Goal: Information Seeking & Learning: Learn about a topic

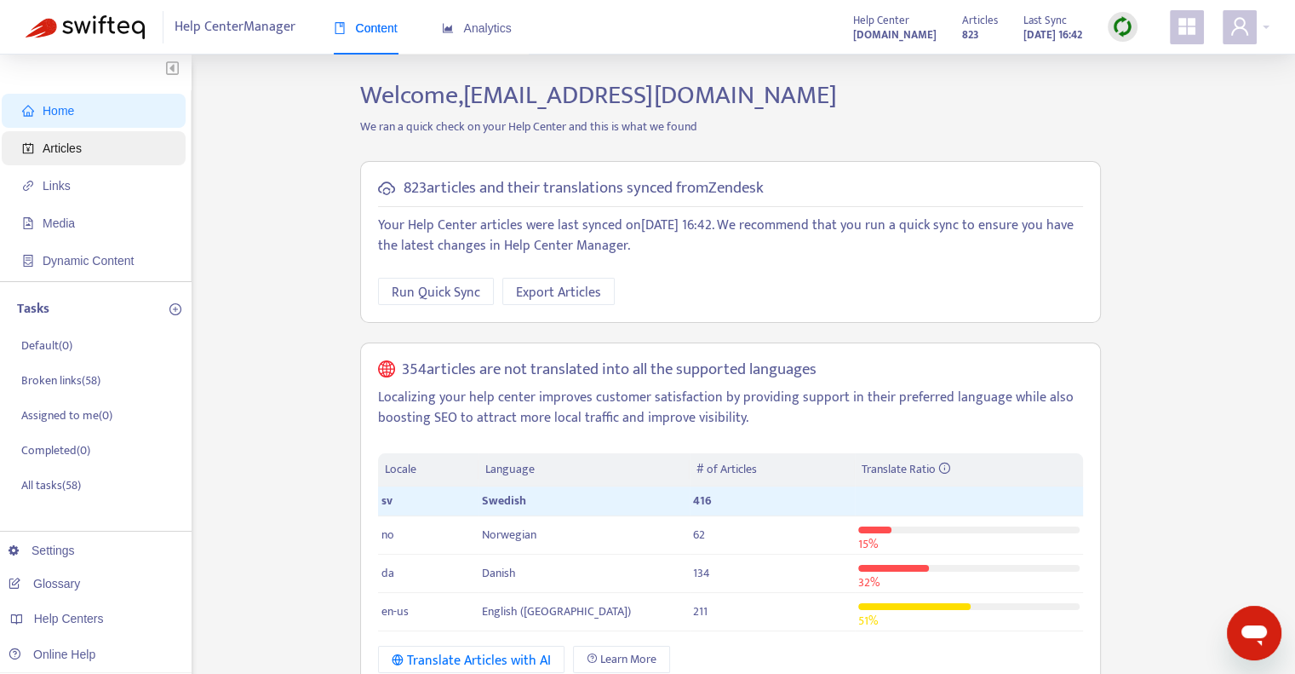
click at [41, 149] on span "Articles" at bounding box center [97, 148] width 150 height 34
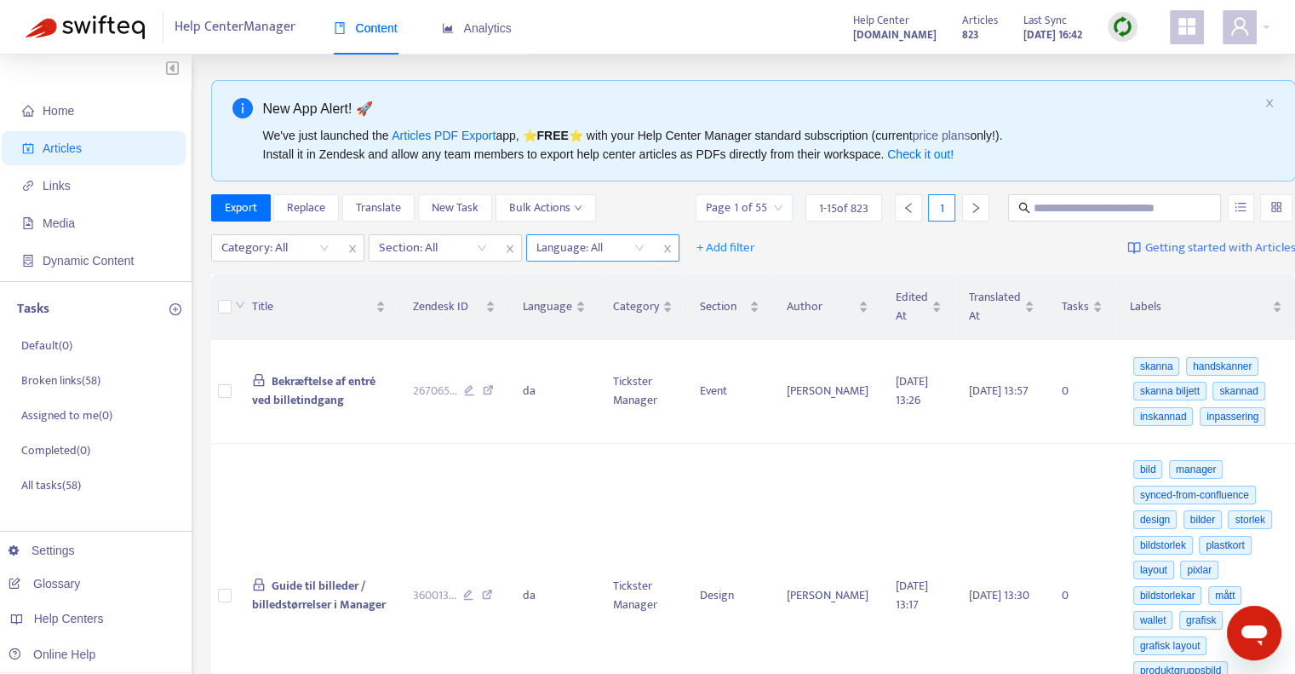
click at [632, 248] on div at bounding box center [582, 248] width 103 height 20
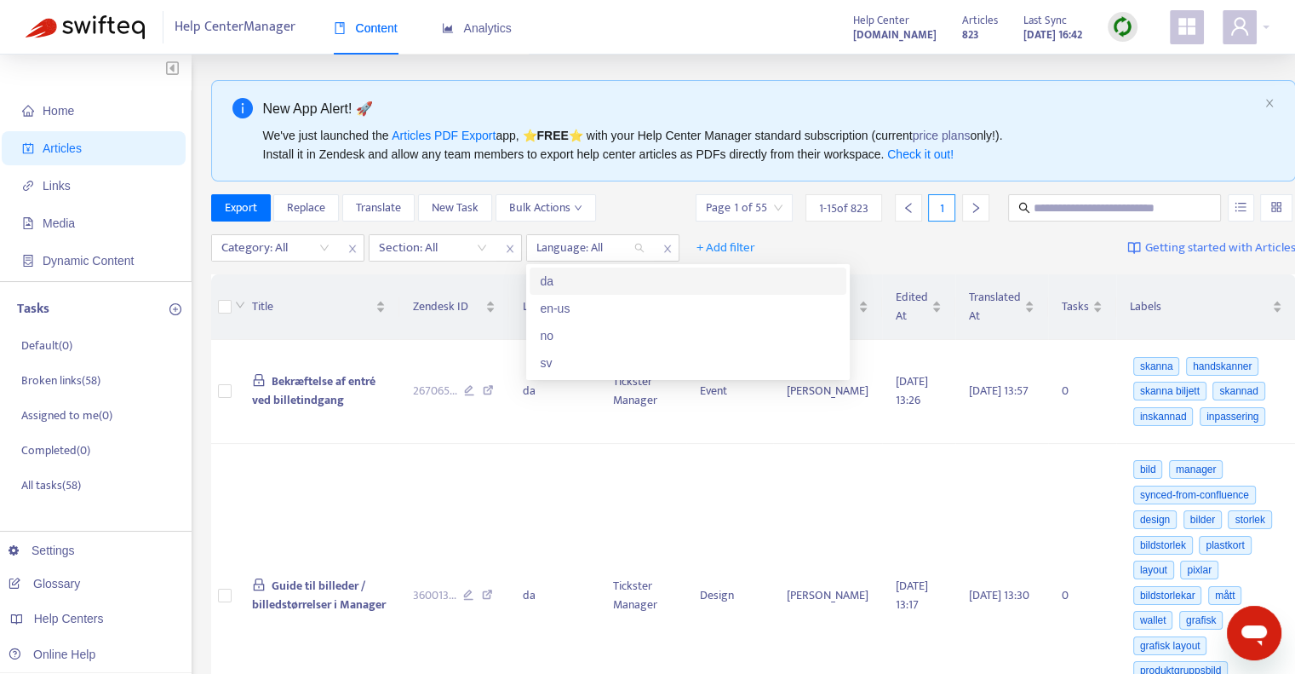
click at [625, 274] on div "da" at bounding box center [688, 281] width 296 height 19
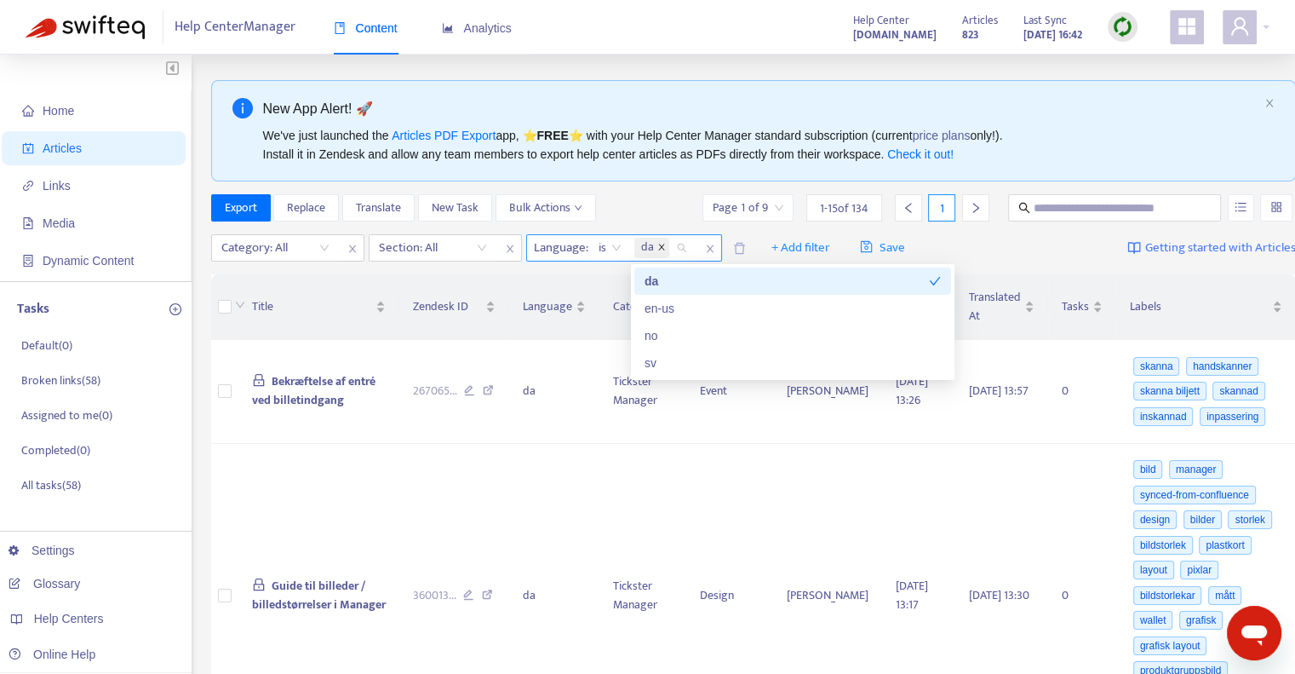
click at [660, 248] on icon "close" at bounding box center [661, 247] width 9 height 9
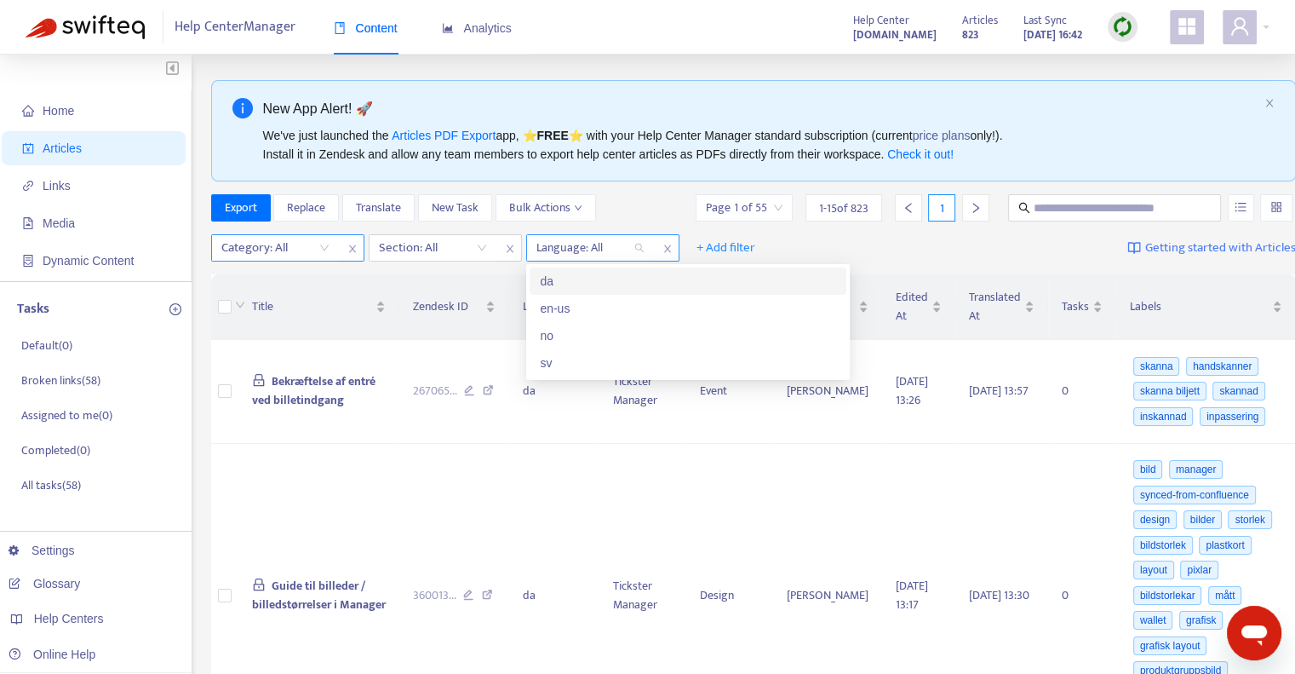
click at [319, 250] on div "Category: All" at bounding box center [275, 248] width 127 height 26
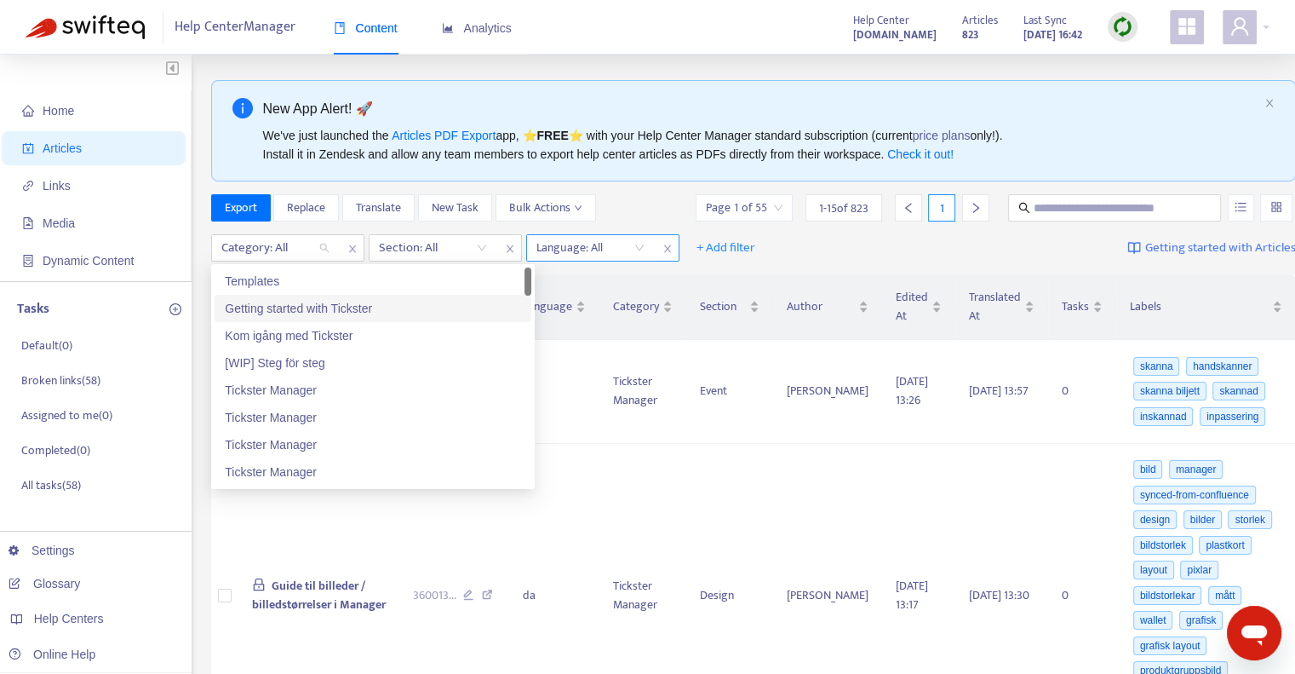
click at [323, 312] on div "Getting started with Tickster" at bounding box center [373, 308] width 296 height 19
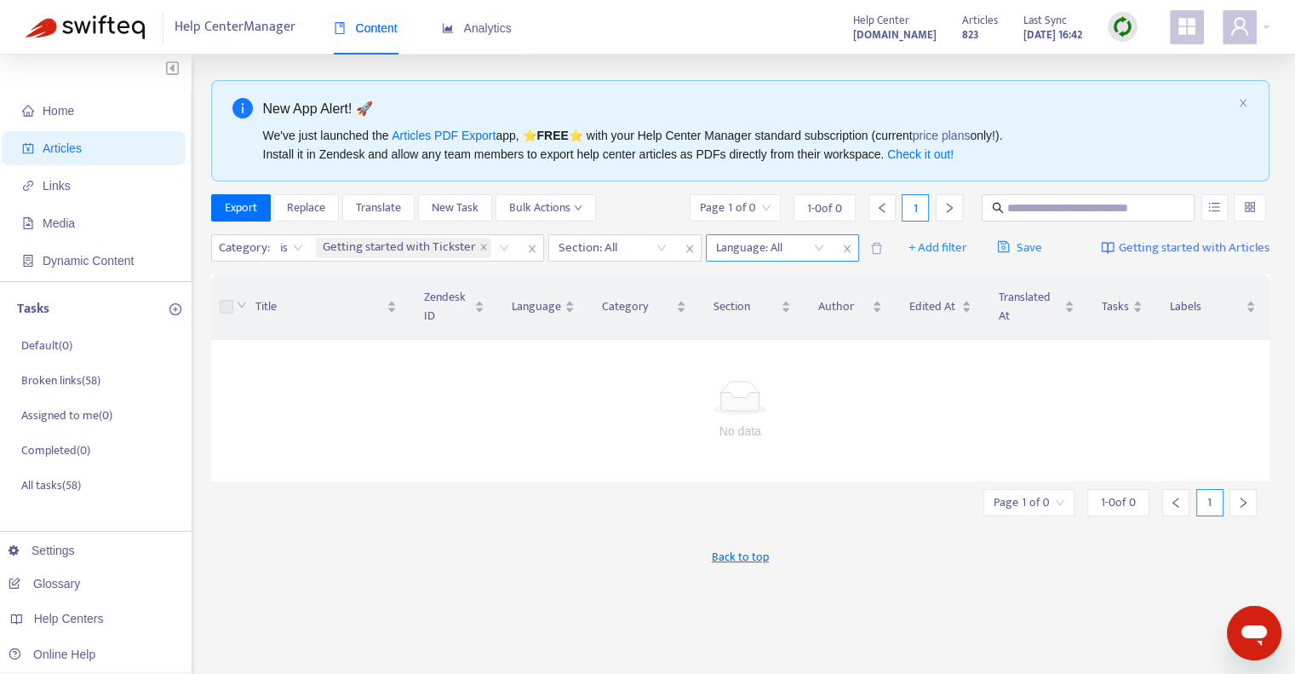
click at [640, 203] on div "Export Replace Translate New Task Bulk Actions Page 1 of 0 1 - 0 of 0 1" at bounding box center [740, 207] width 1059 height 27
click at [509, 248] on div "Getting started with Tickster" at bounding box center [416, 248] width 206 height 26
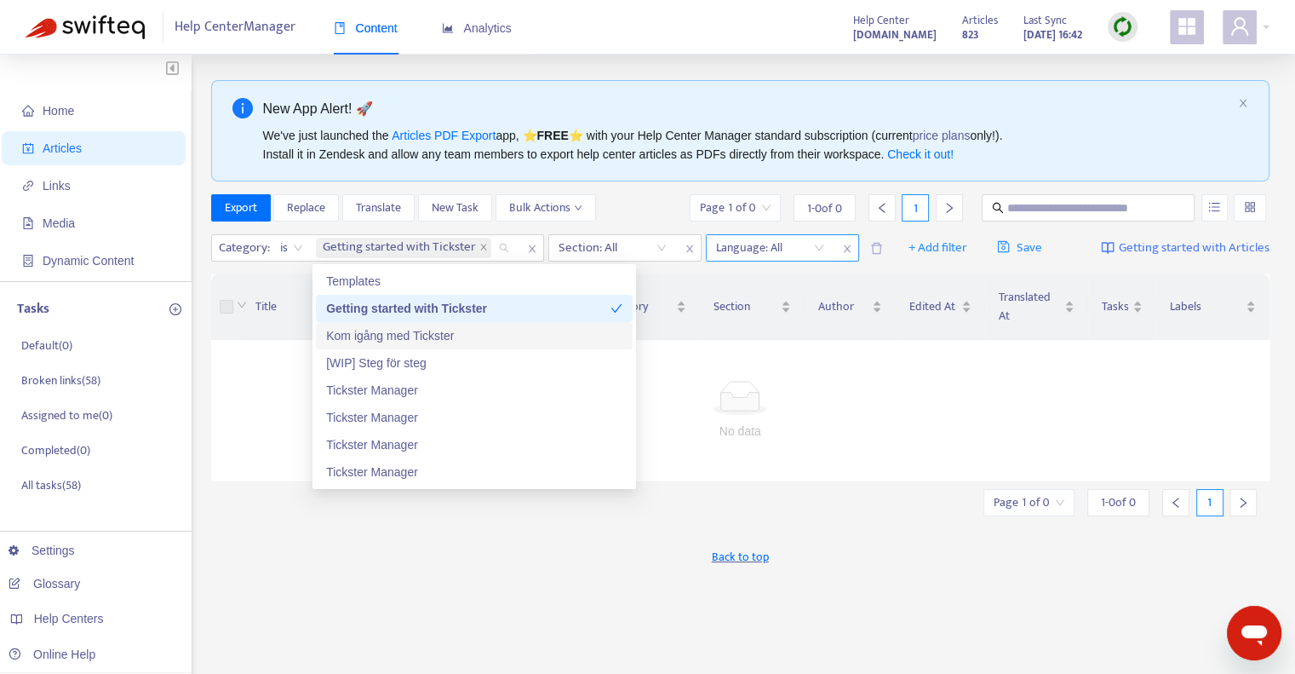
click at [487, 343] on div "Kom igång med Tickster" at bounding box center [474, 335] width 296 height 19
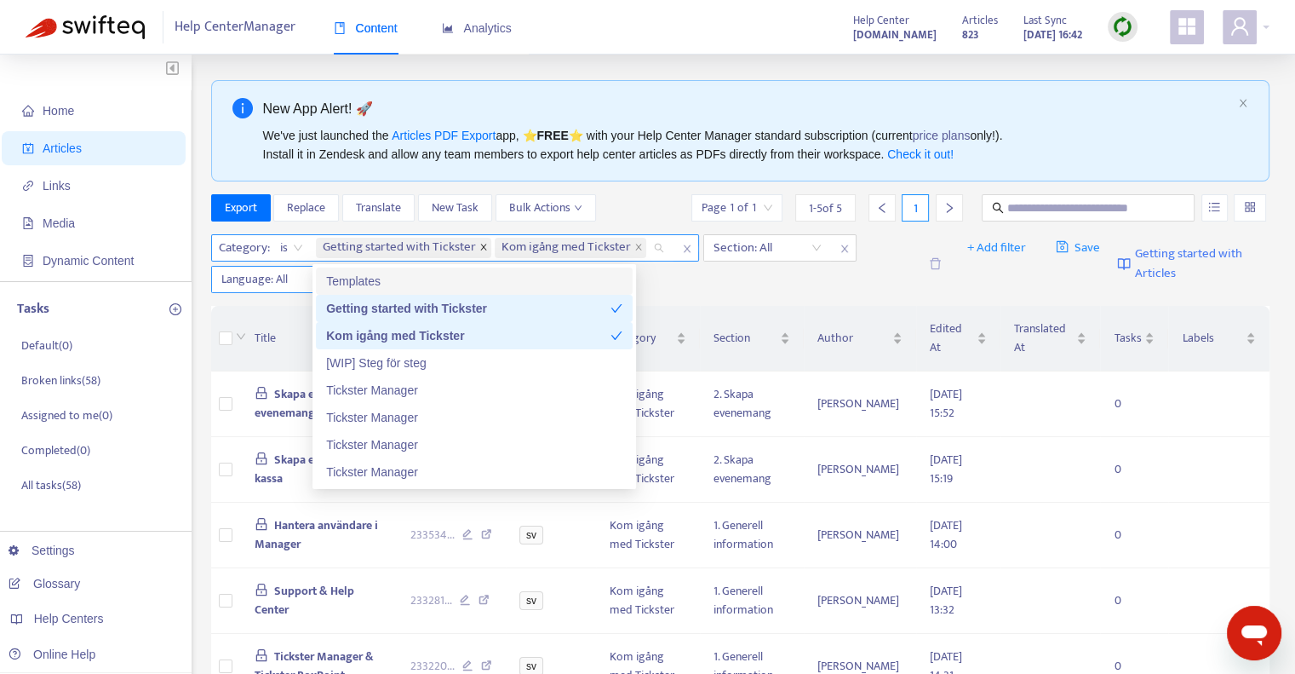
click at [483, 247] on icon "close" at bounding box center [483, 247] width 9 height 9
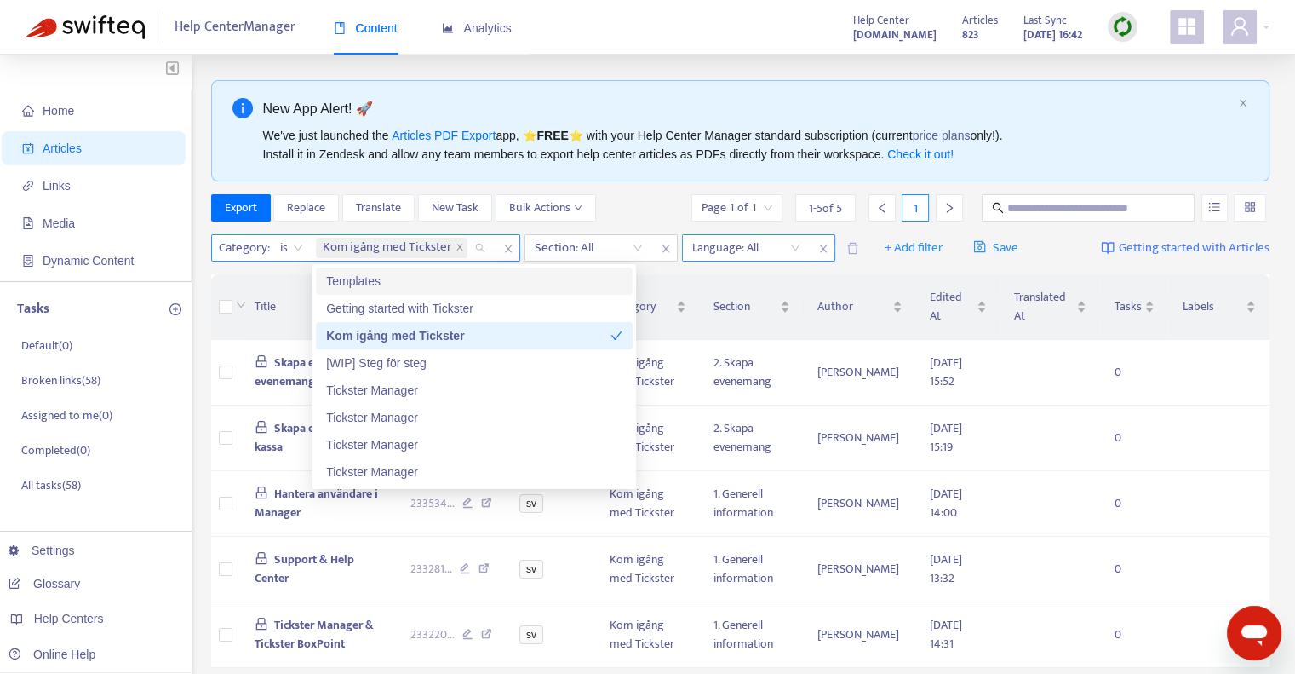
click at [626, 210] on div "Export Replace Translate New Task Bulk Actions Page 1 of 1 1 - 5 of 5 1" at bounding box center [740, 207] width 1059 height 27
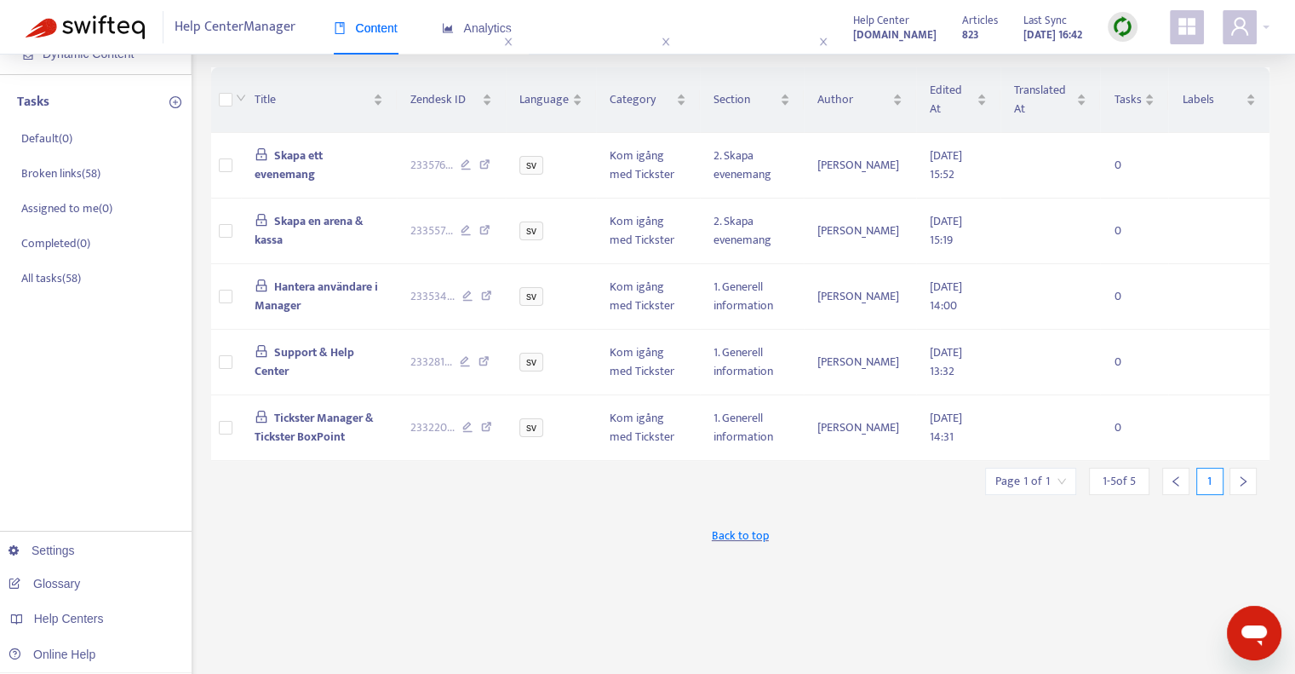
scroll to position [170, 0]
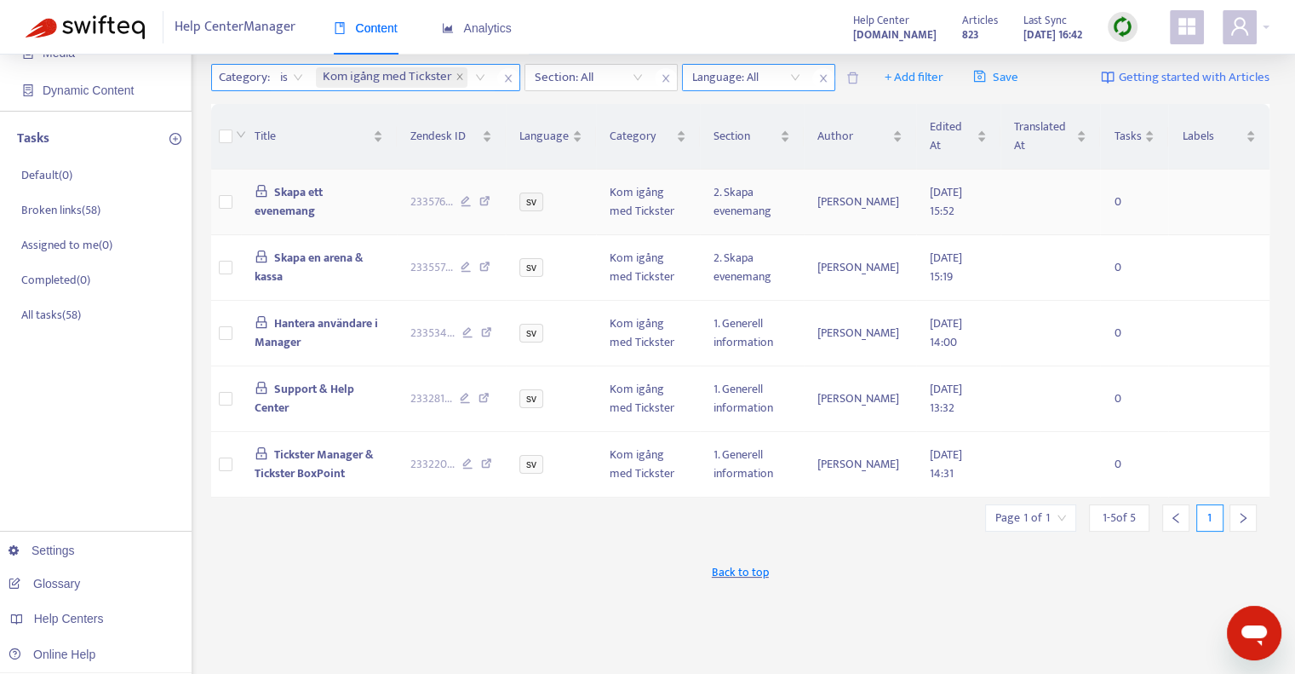
click at [307, 201] on span "Skapa ett evenemang" at bounding box center [289, 201] width 69 height 38
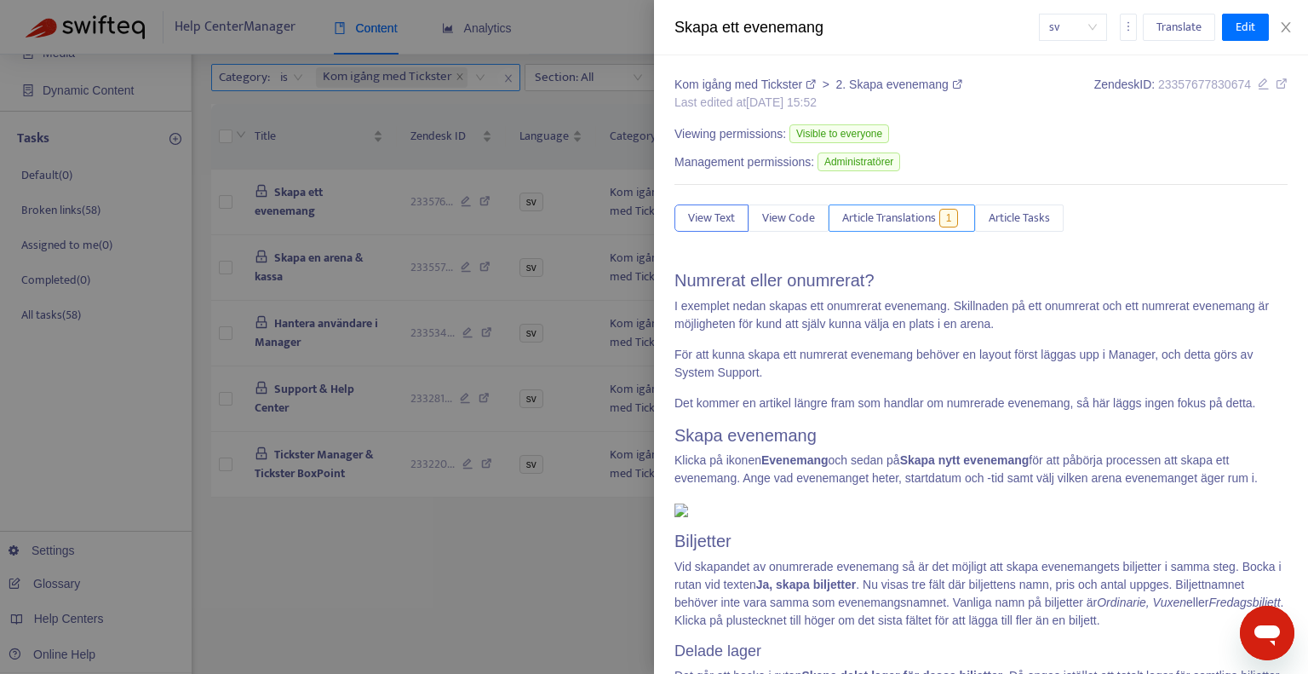
click at [887, 219] on span "Article Translations" at bounding box center [889, 218] width 94 height 19
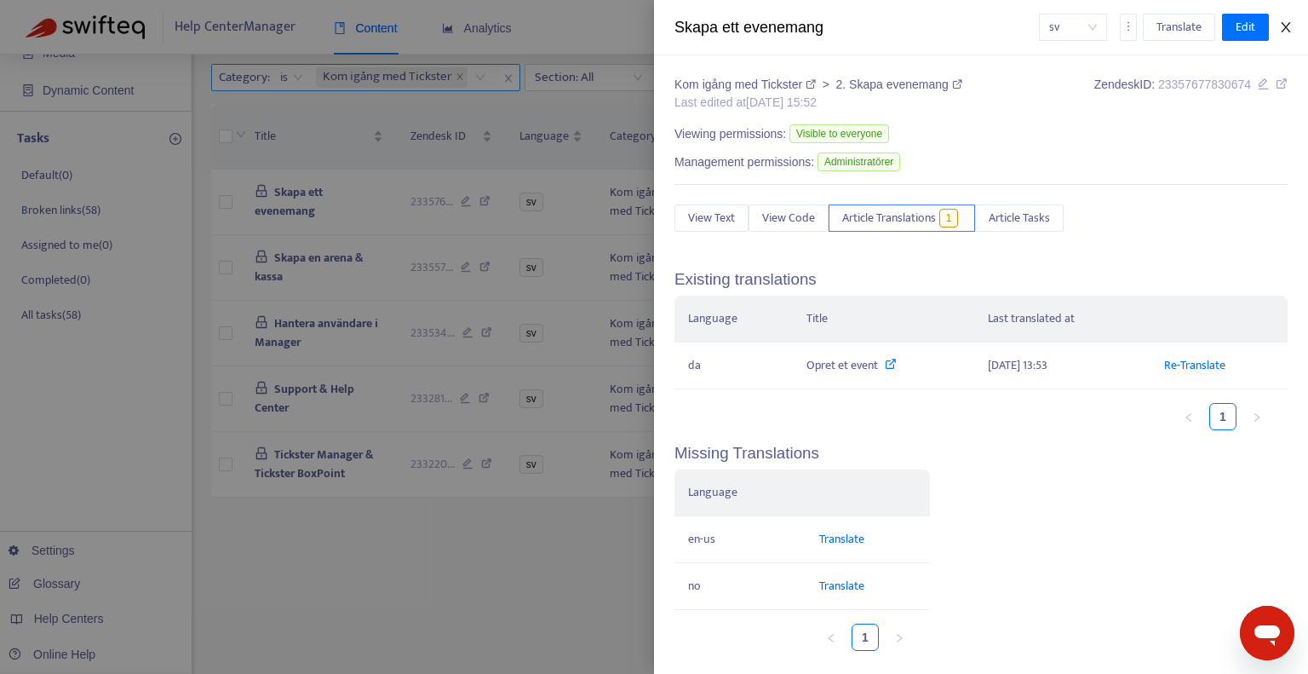
click at [1292, 30] on icon "close" at bounding box center [1286, 27] width 14 height 14
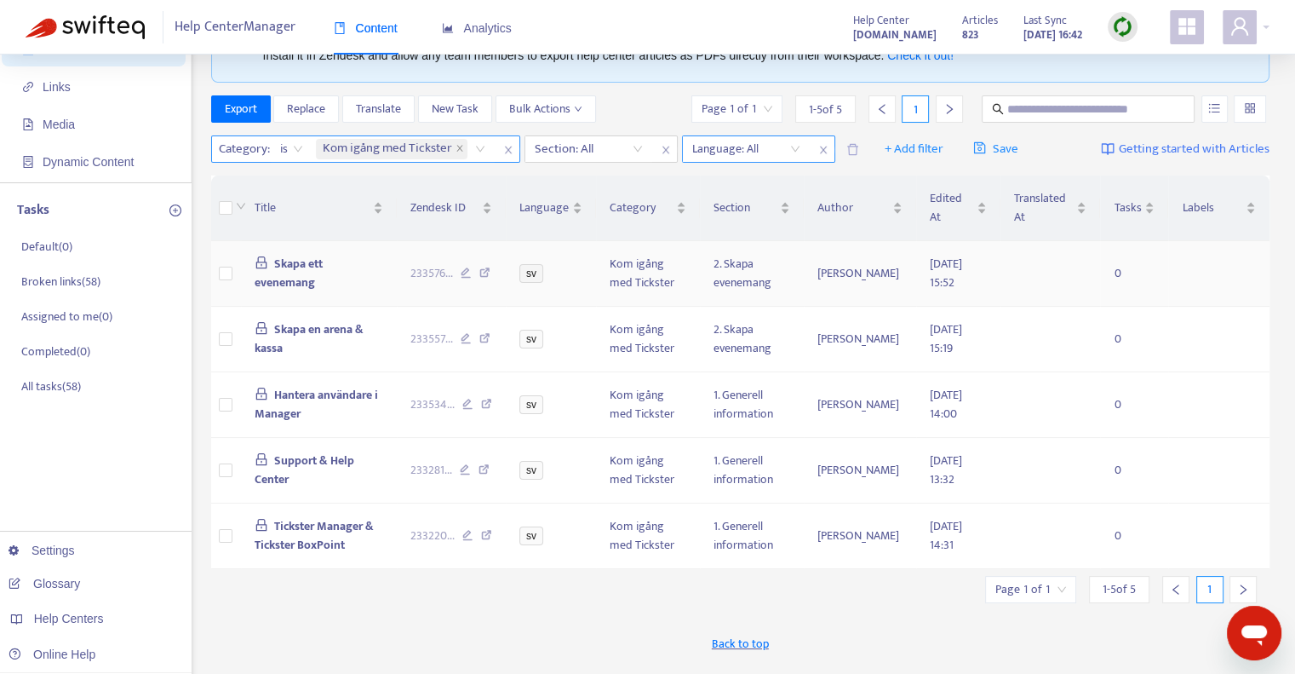
scroll to position [0, 0]
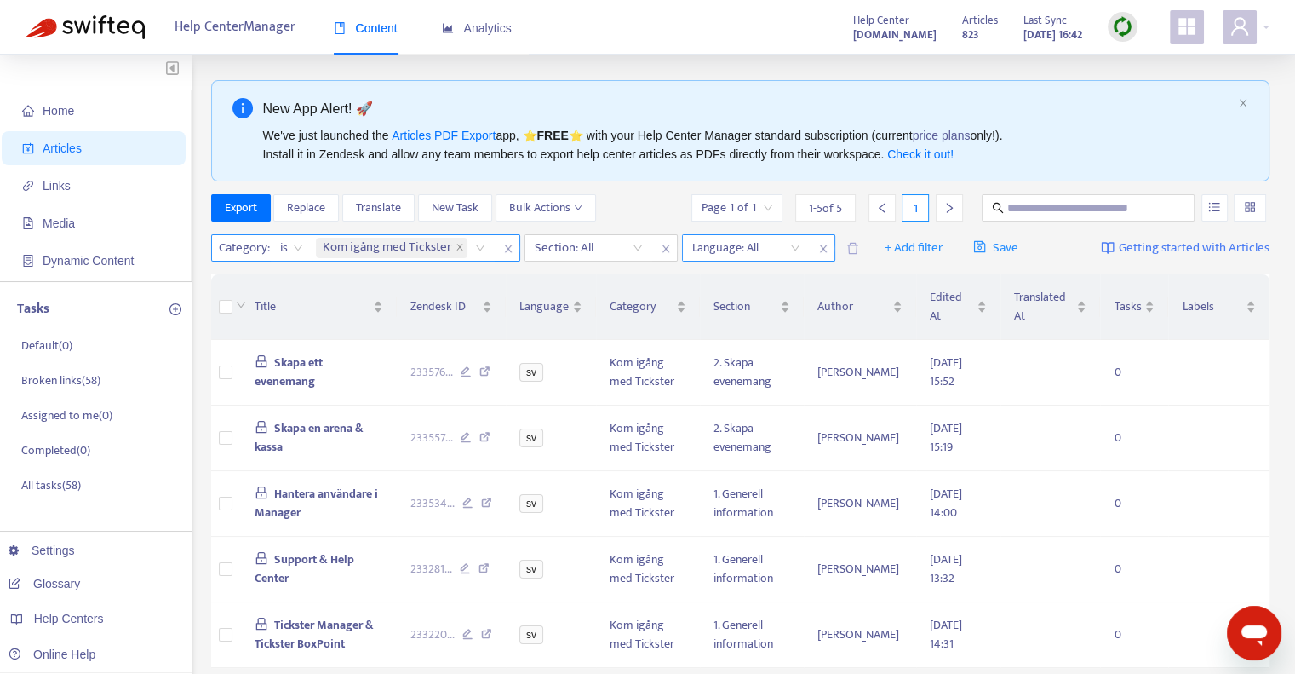
click at [824, 249] on icon "close" at bounding box center [823, 249] width 10 height 10
click at [665, 250] on icon "close" at bounding box center [666, 249] width 10 height 10
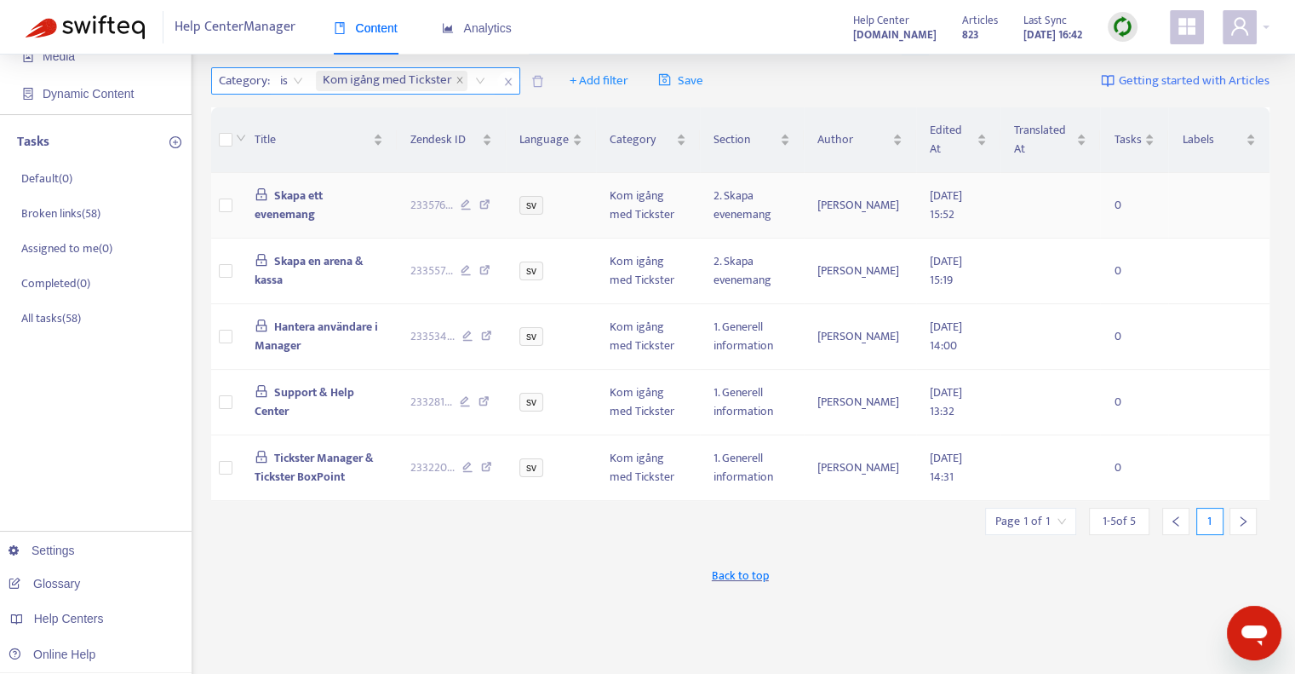
scroll to position [146, 0]
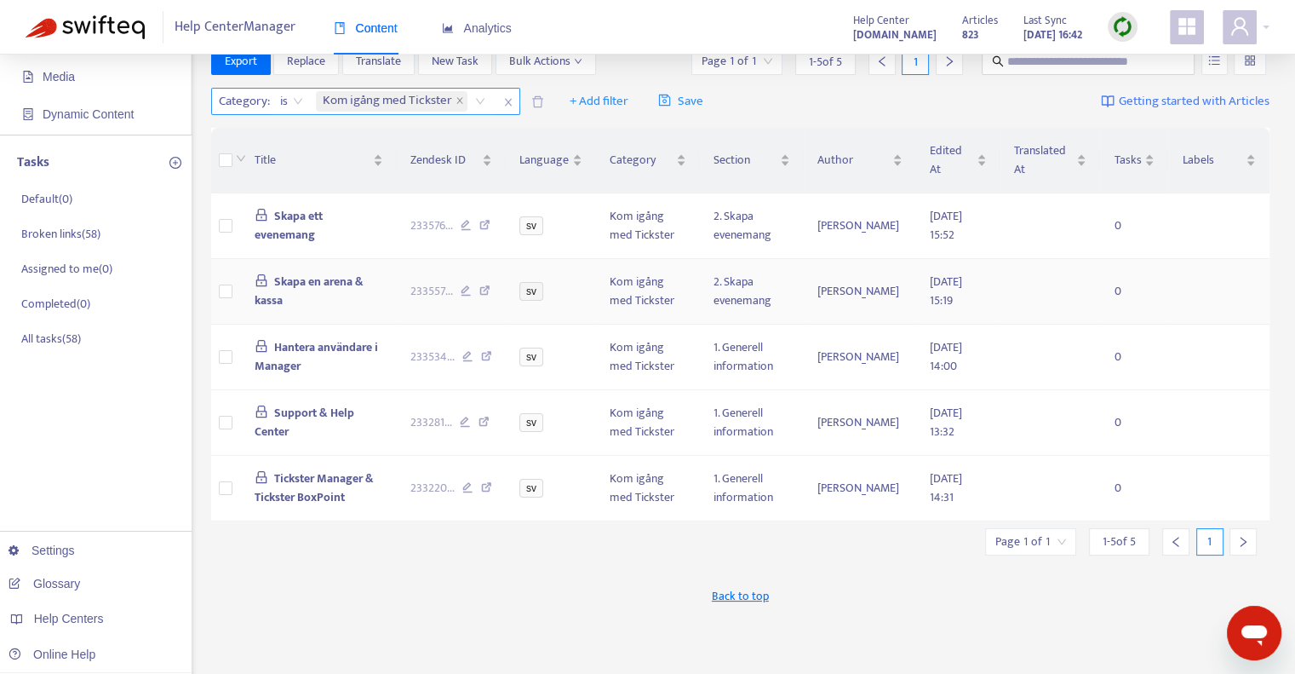
click at [327, 290] on span "Skapa en arena & kassa" at bounding box center [310, 291] width 110 height 38
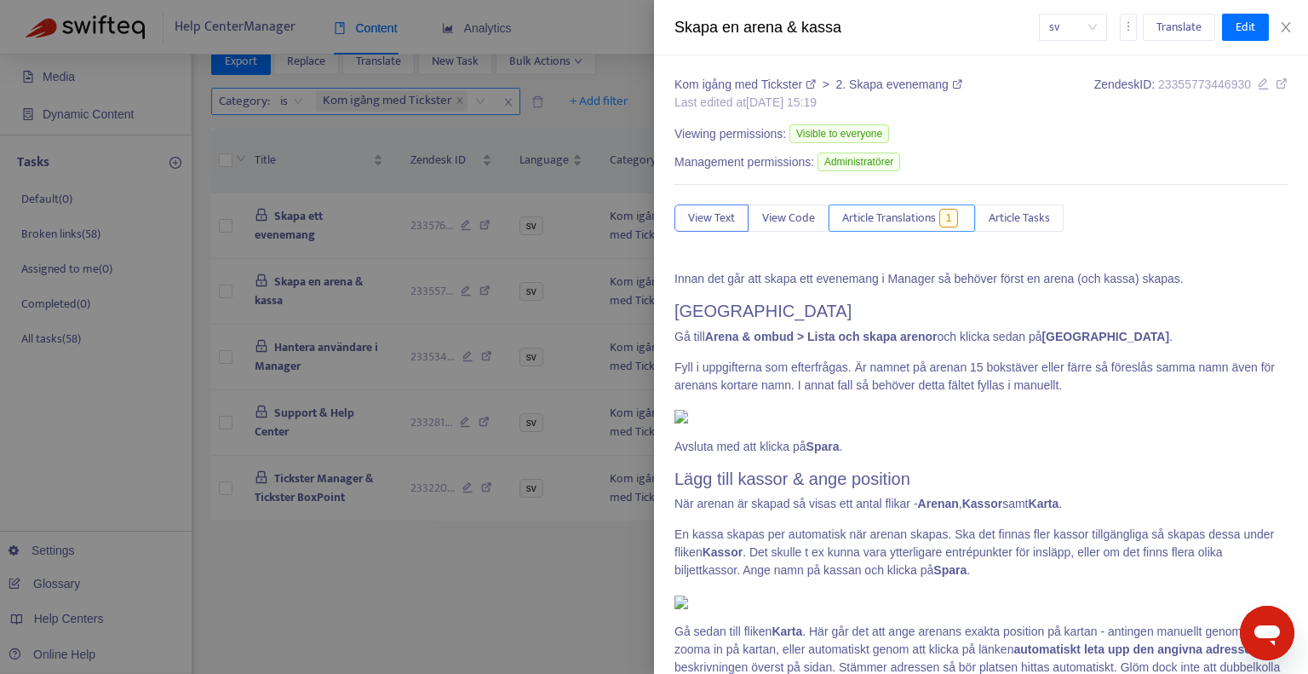
click at [858, 226] on span "Article Translations" at bounding box center [889, 218] width 94 height 19
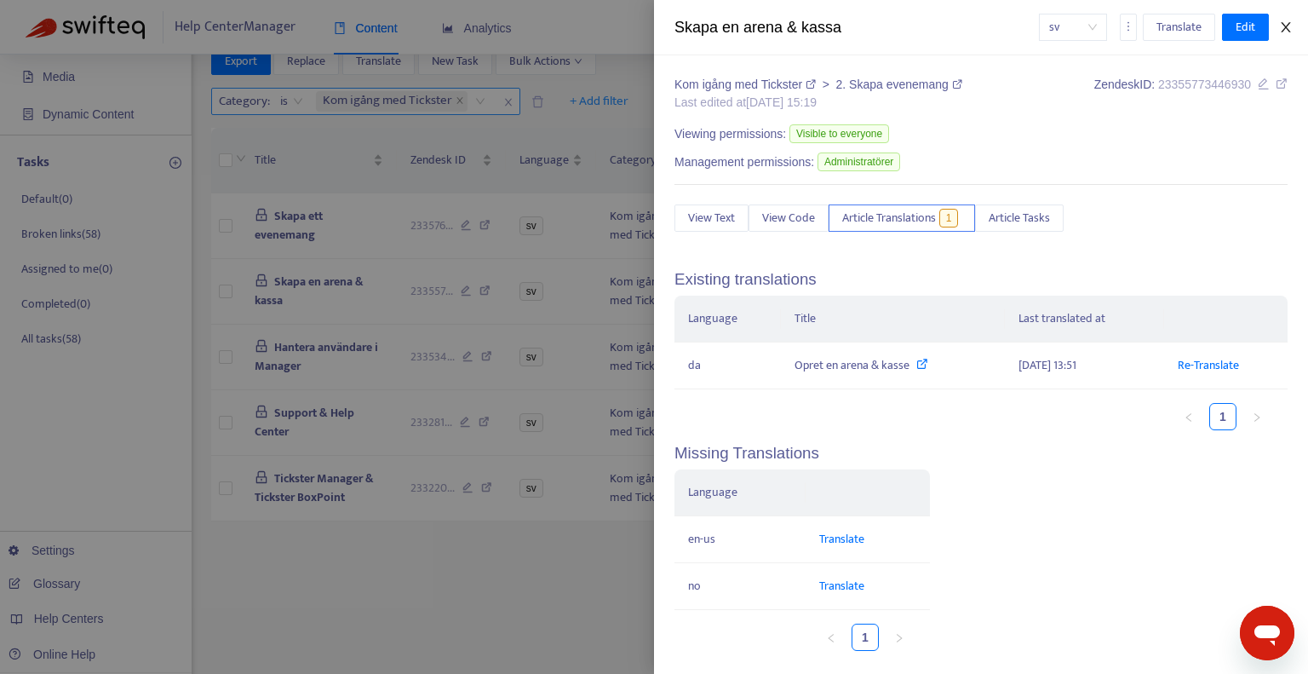
click at [1291, 29] on icon "close" at bounding box center [1286, 27] width 14 height 14
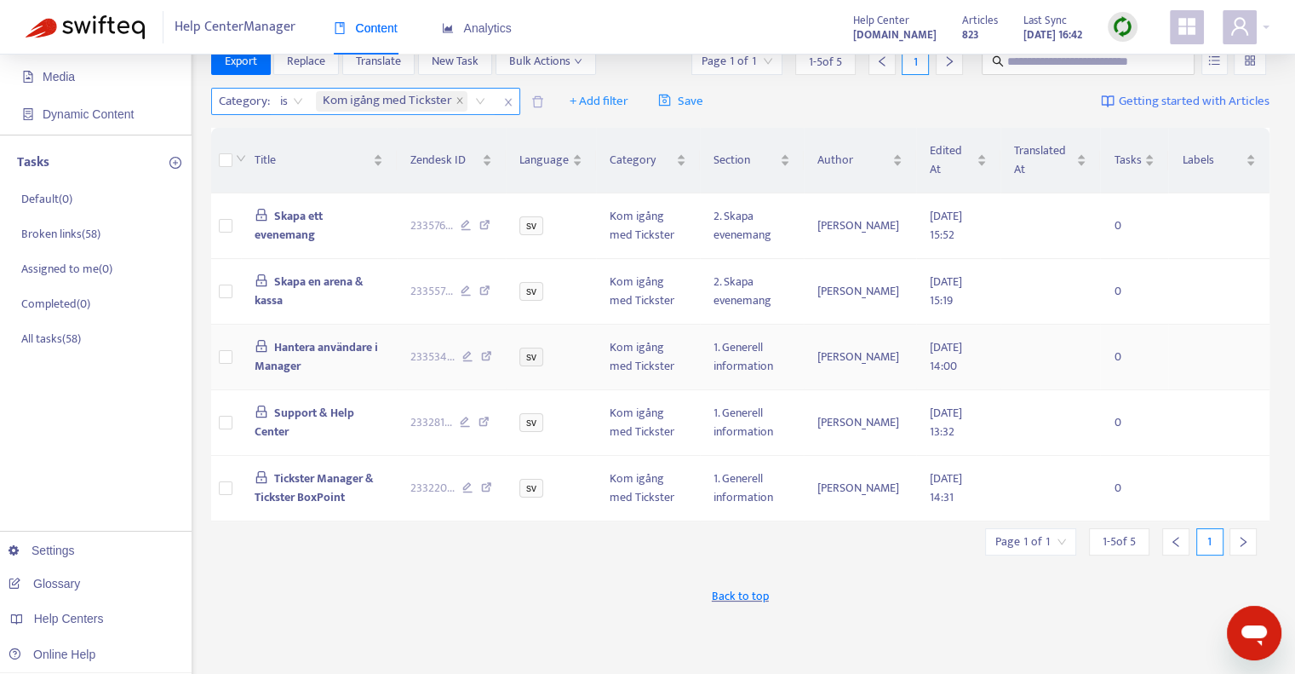
click at [294, 348] on span "Hantera användare i Manager" at bounding box center [317, 356] width 124 height 38
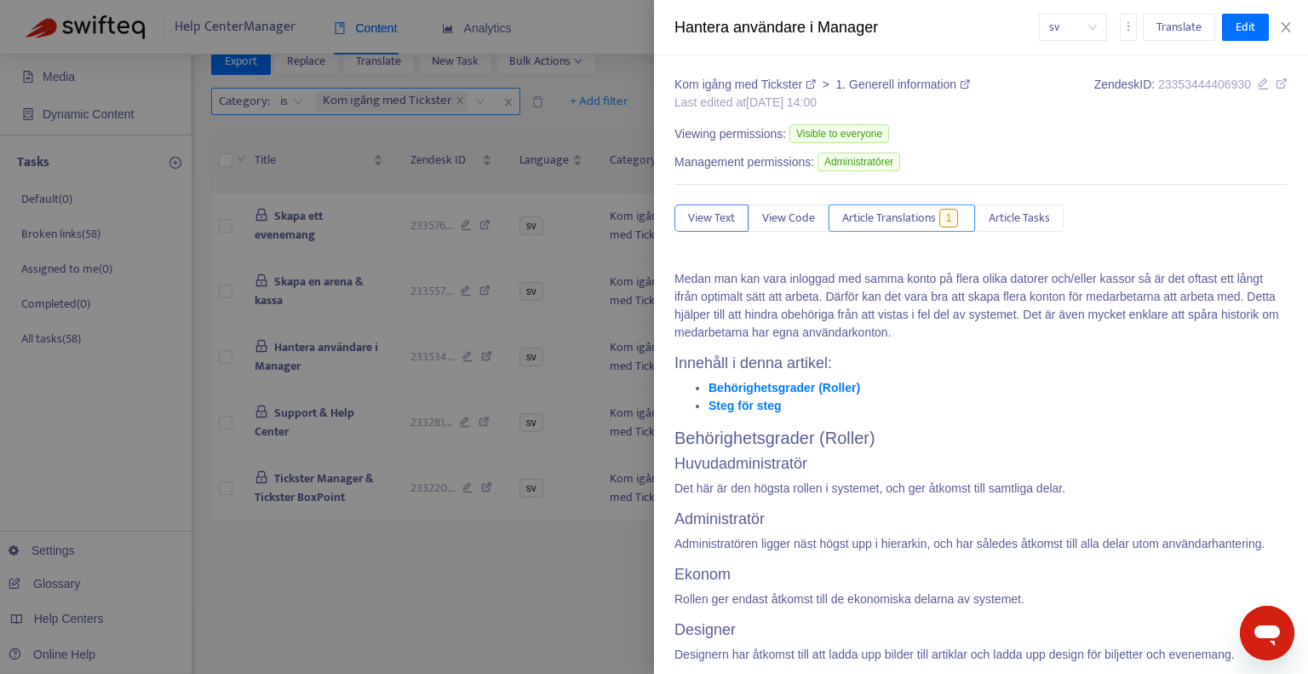
click at [889, 223] on span "Article Translations" at bounding box center [889, 218] width 94 height 19
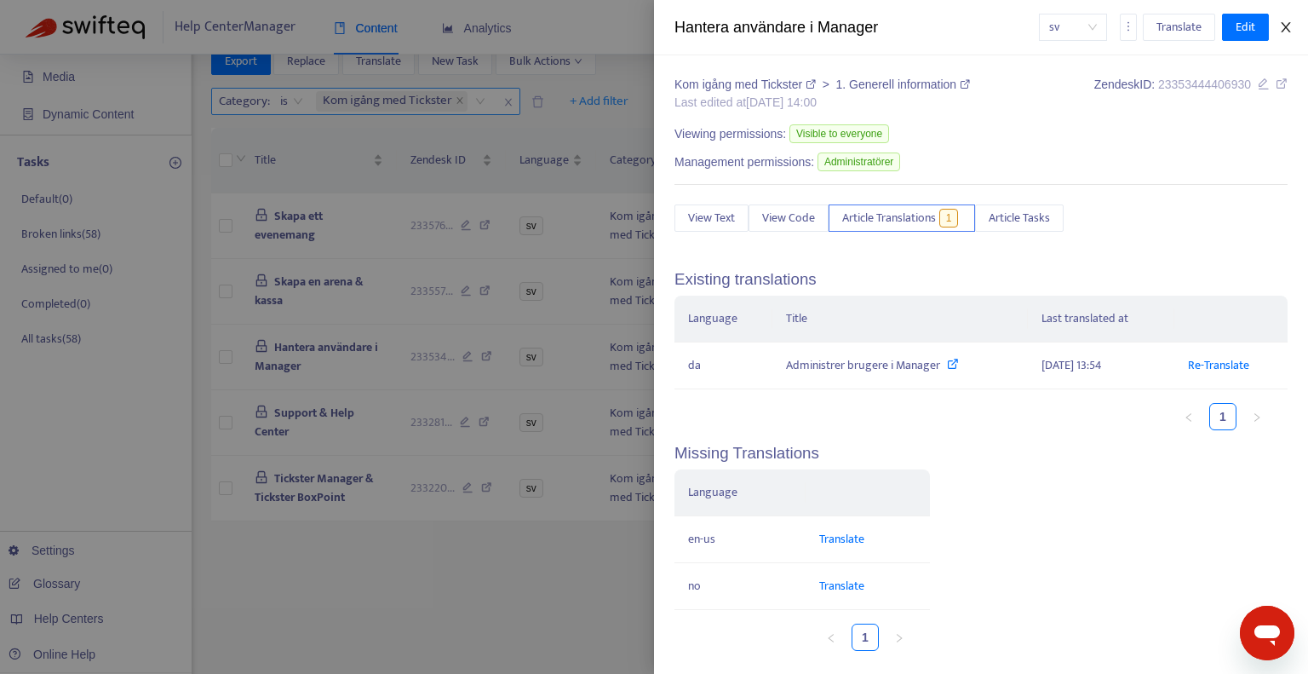
click at [1291, 27] on icon "close" at bounding box center [1286, 27] width 14 height 14
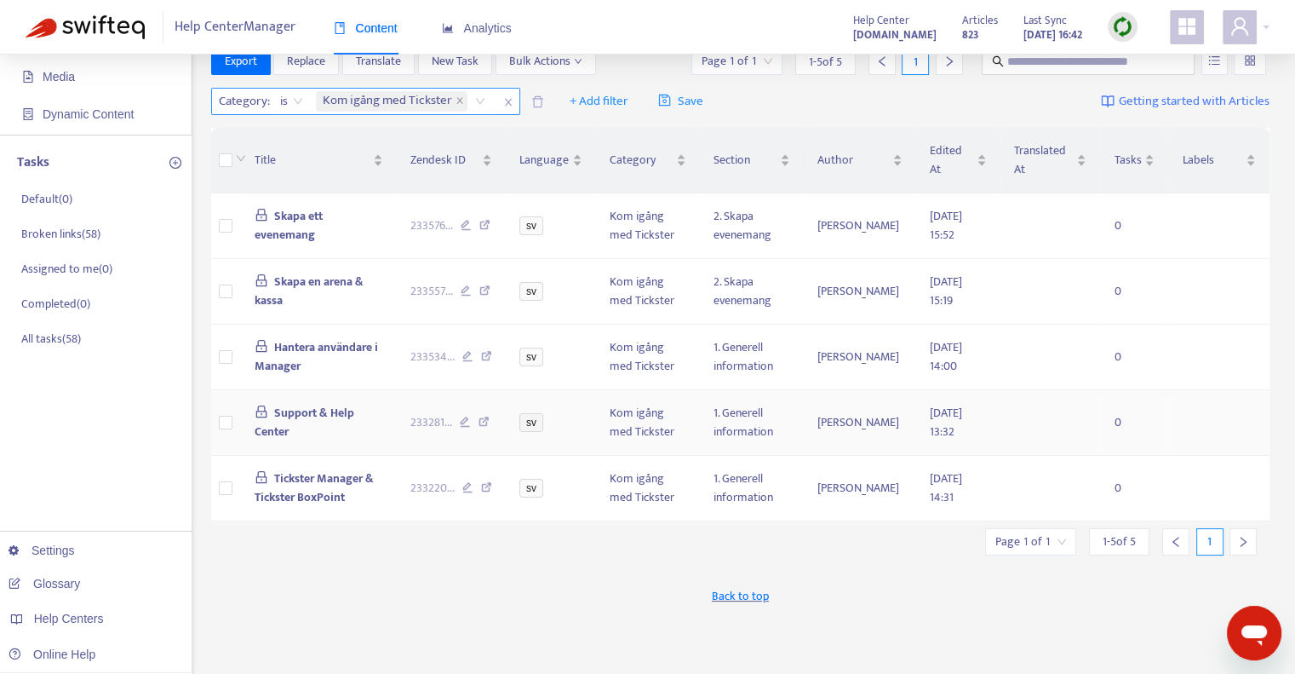
click at [355, 418] on span "Support & Help Center" at bounding box center [305, 422] width 100 height 38
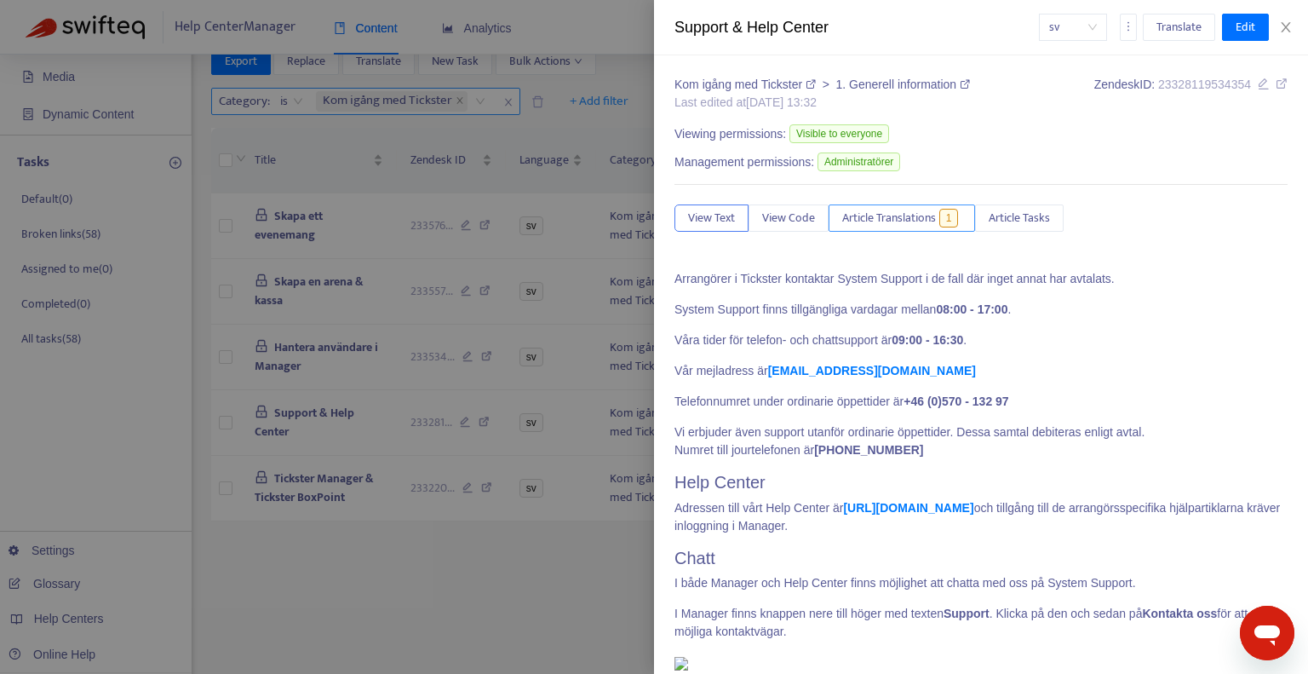
click at [955, 211] on span "1" at bounding box center [949, 218] width 20 height 19
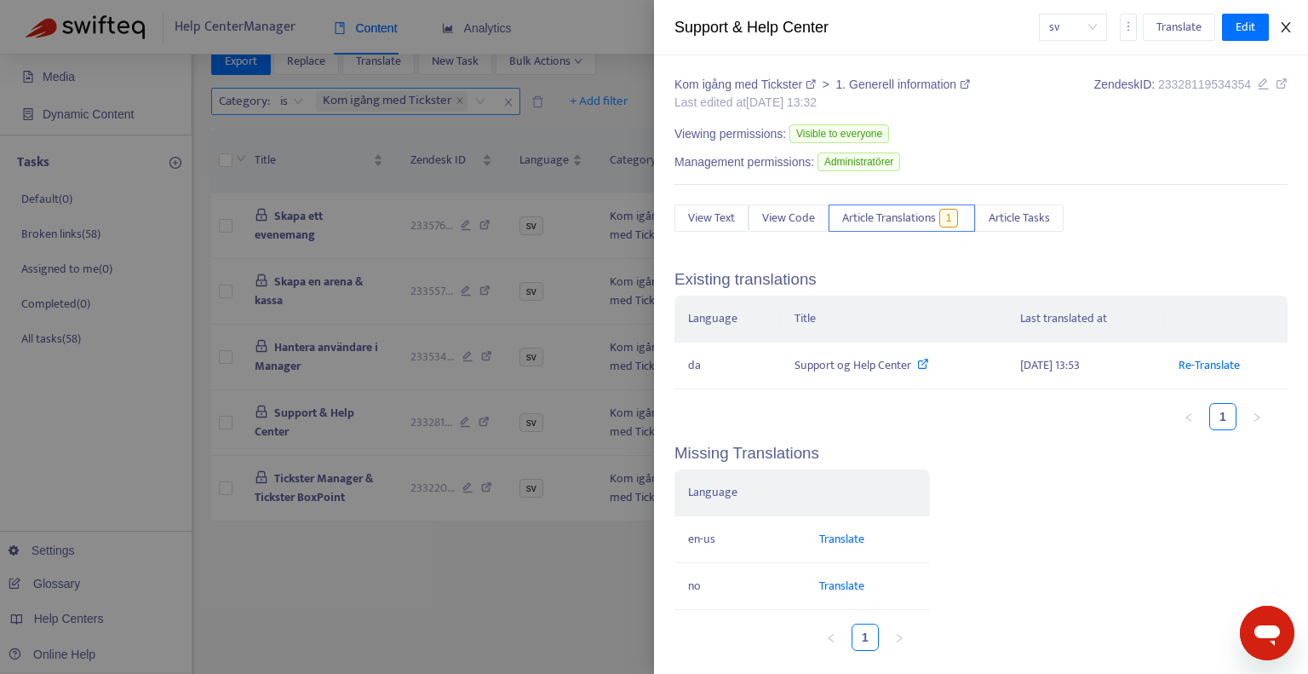
click at [1285, 30] on icon "close" at bounding box center [1286, 27] width 14 height 14
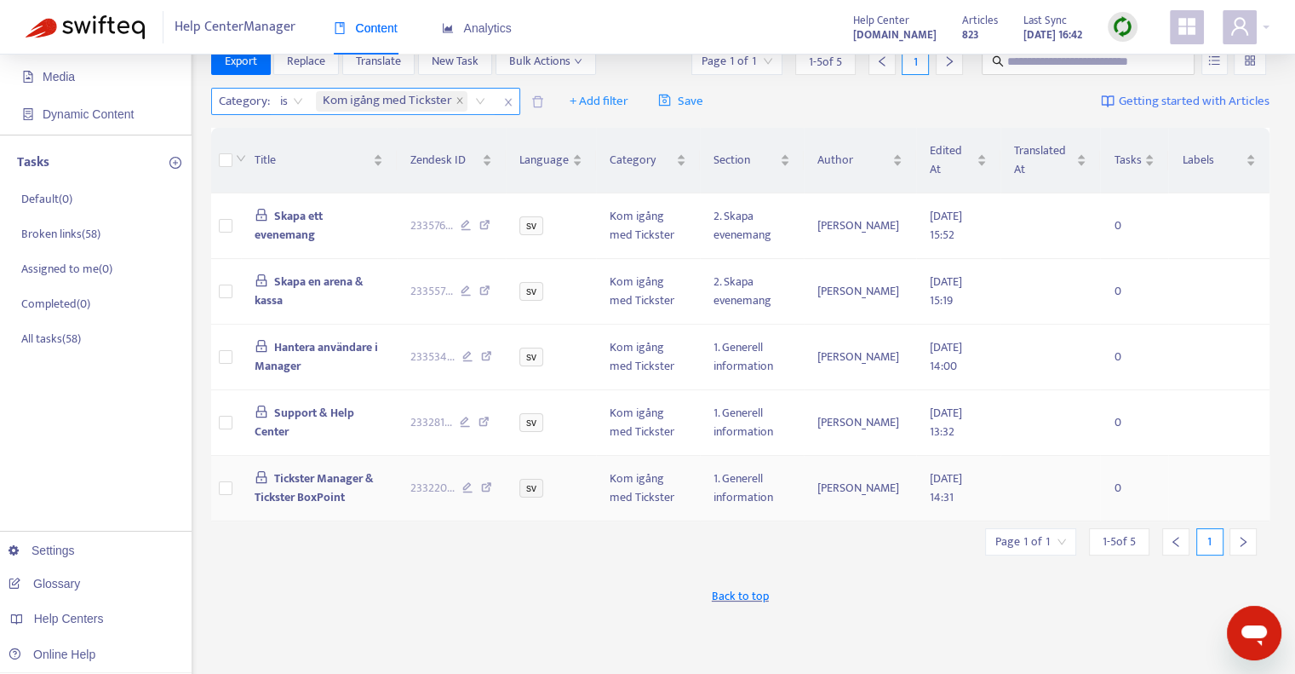
click at [324, 476] on span "Tickster Manager & Tickster BoxPoint" at bounding box center [315, 487] width 120 height 38
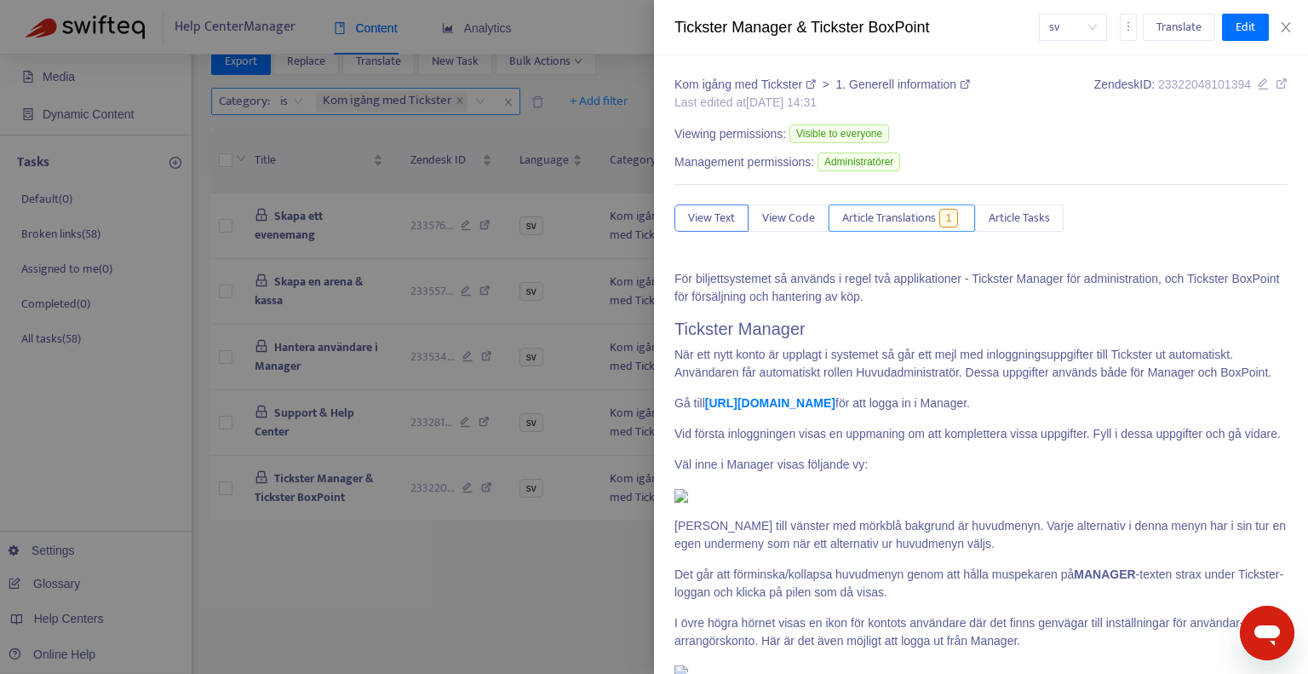
click at [887, 213] on span "Article Translations" at bounding box center [889, 218] width 94 height 19
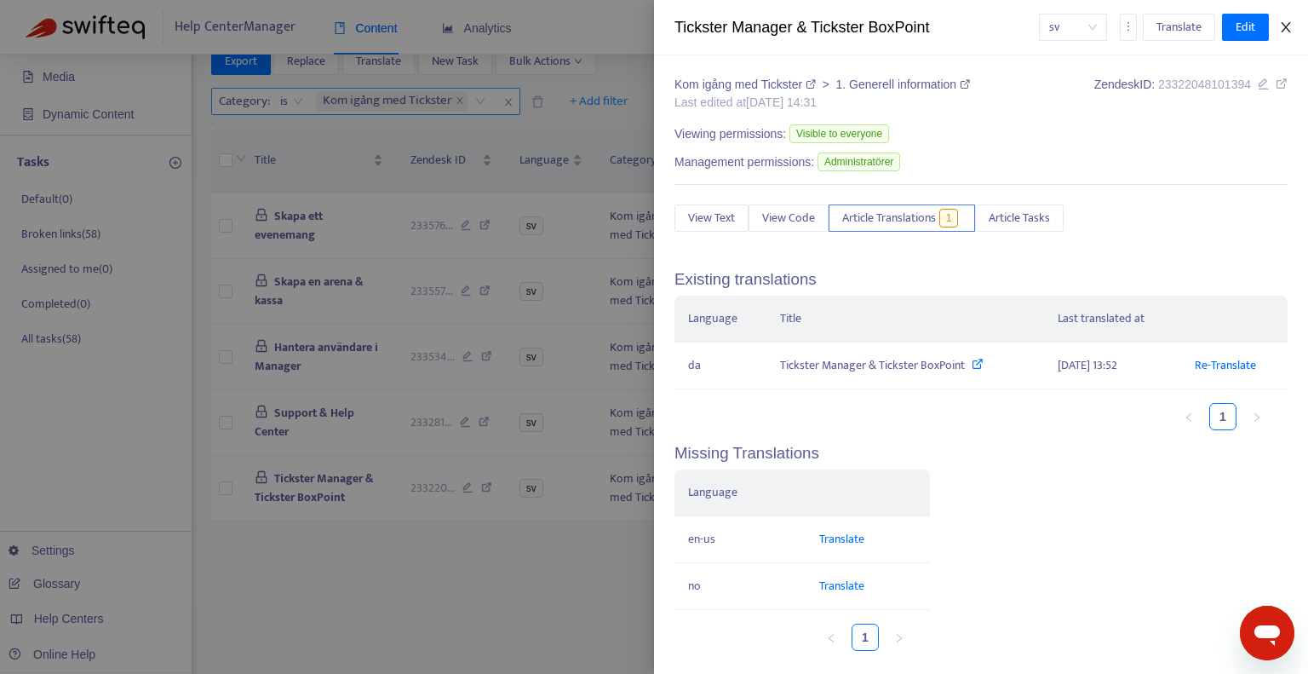
click at [1288, 25] on icon "close" at bounding box center [1285, 27] width 9 height 10
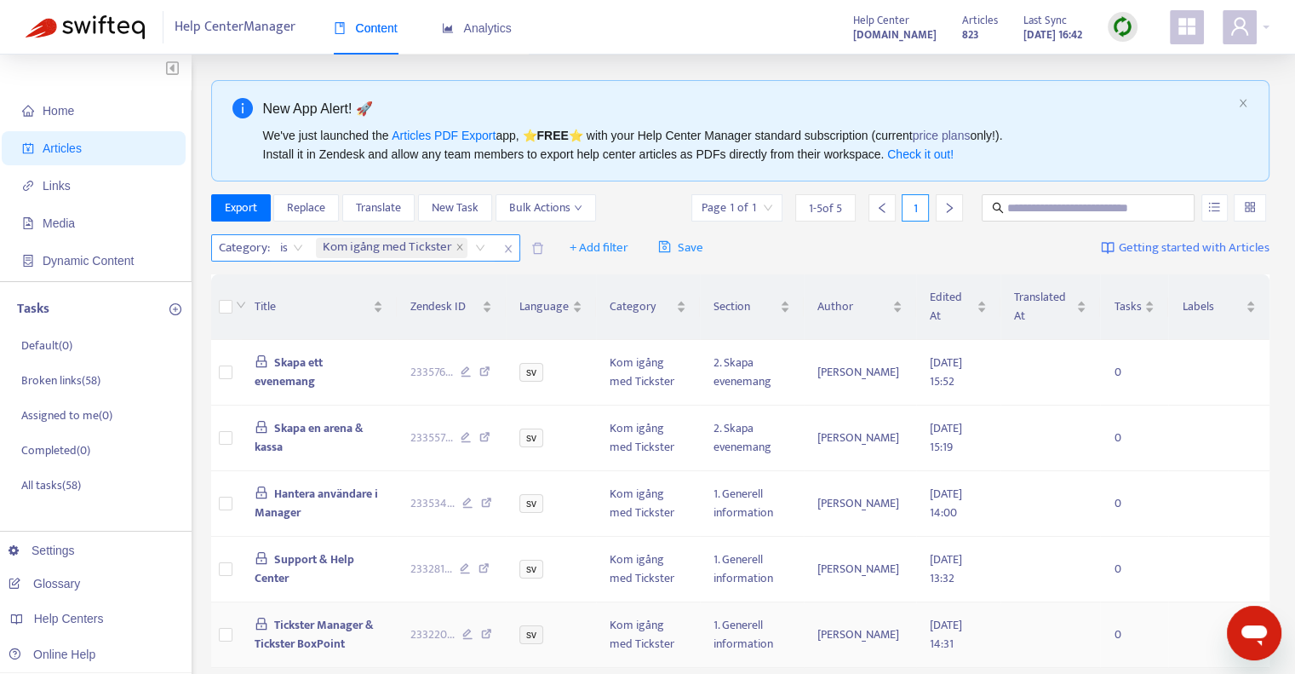
scroll to position [0, 0]
click at [460, 245] on icon "close" at bounding box center [459, 247] width 6 height 6
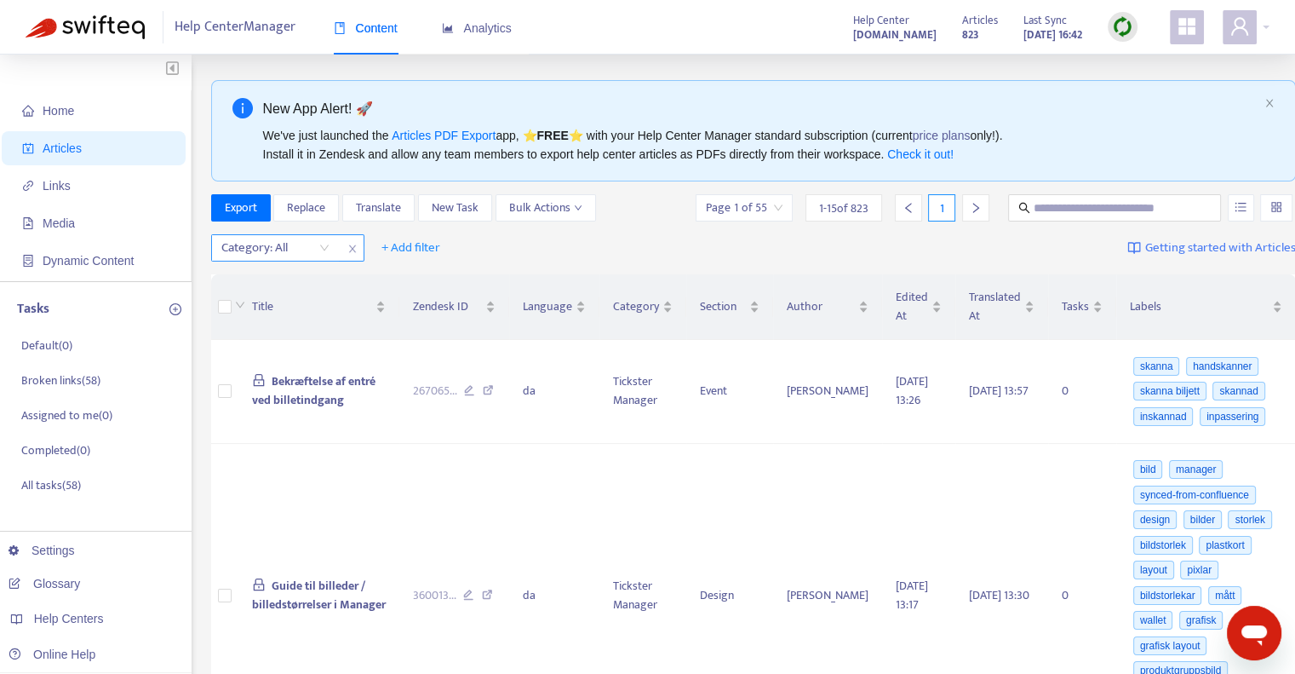
click at [317, 248] on div at bounding box center [266, 248] width 103 height 20
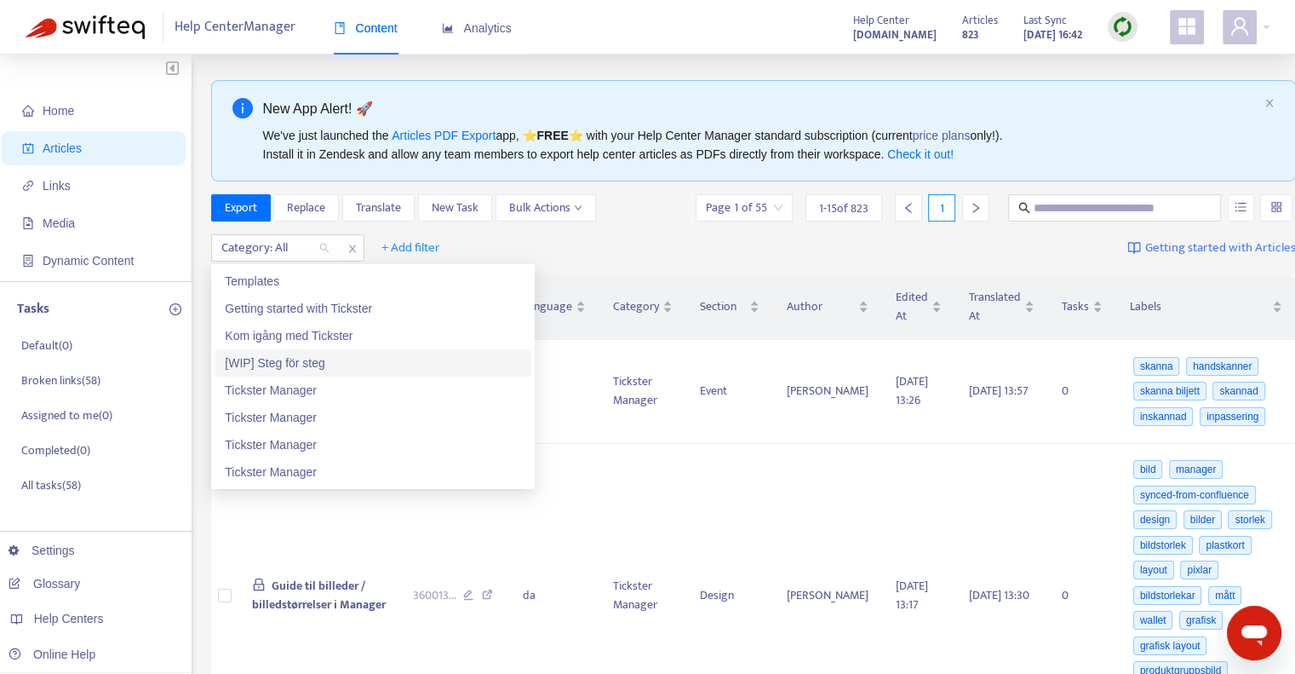
click at [331, 360] on div "[WIP] Steg för steg" at bounding box center [373, 362] width 296 height 19
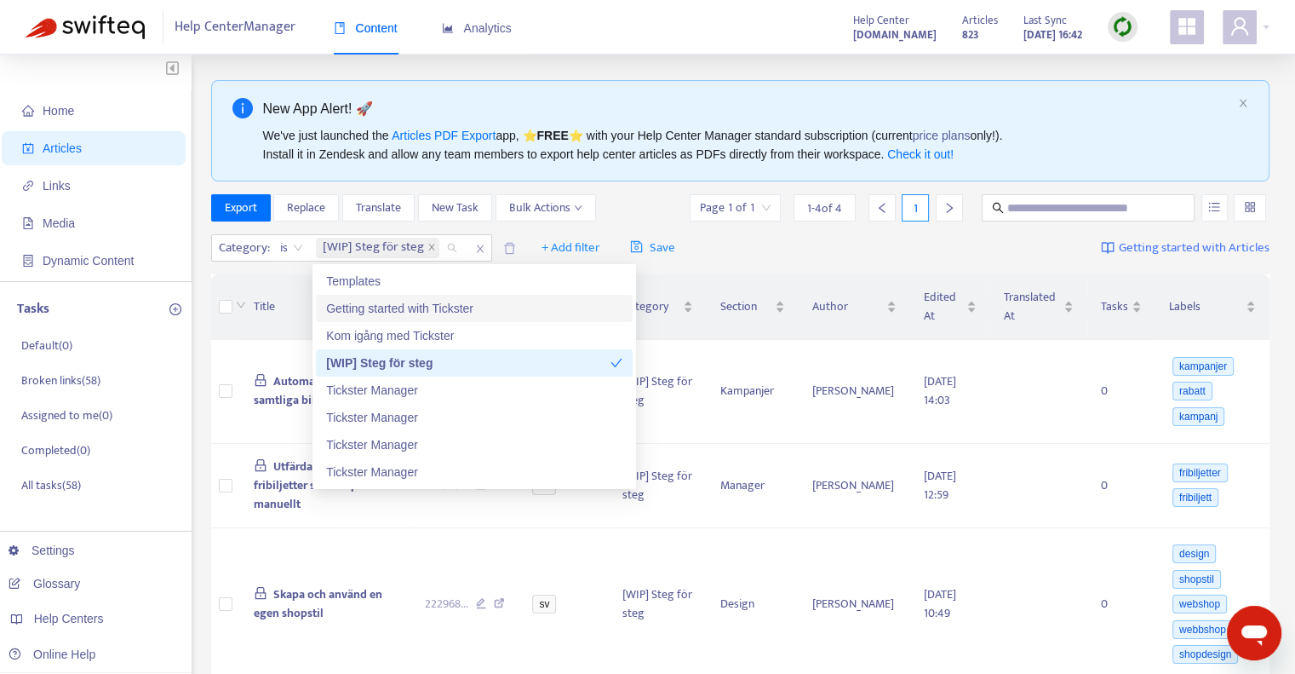
click at [743, 255] on div "Category : is [WIP] Steg för steg + Add filter Save Getting started with Articl…" at bounding box center [740, 248] width 1059 height 40
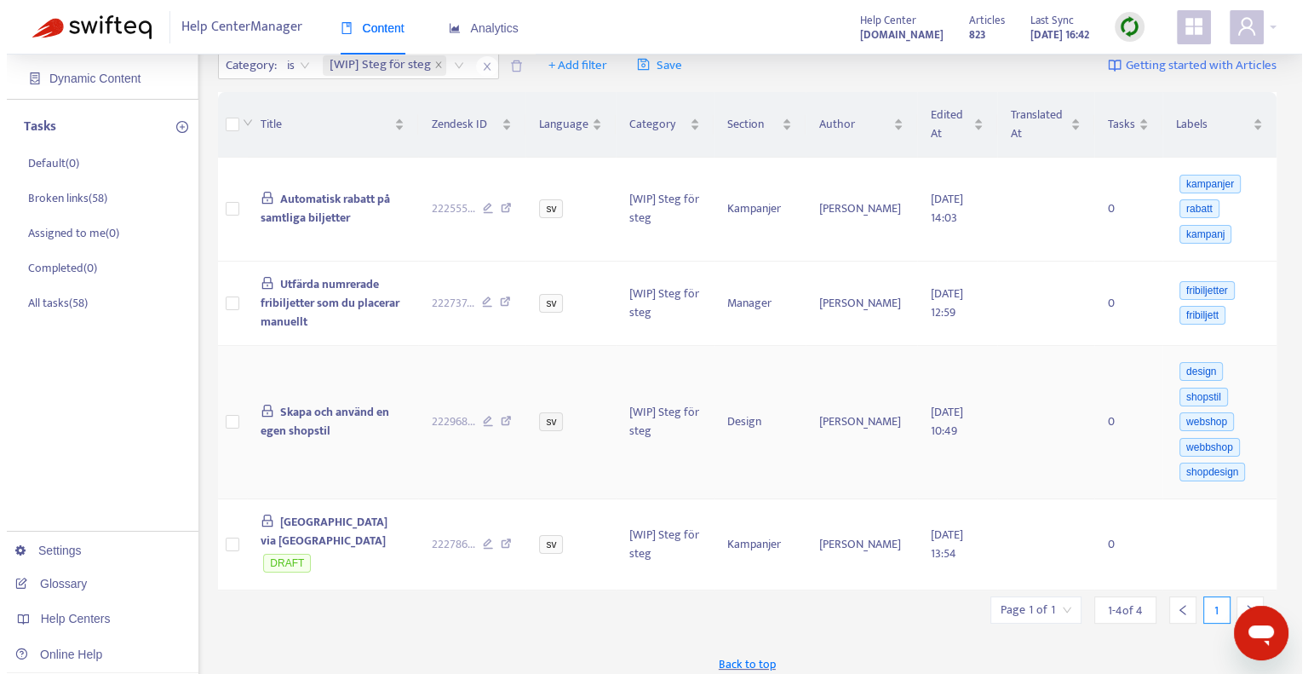
scroll to position [146, 0]
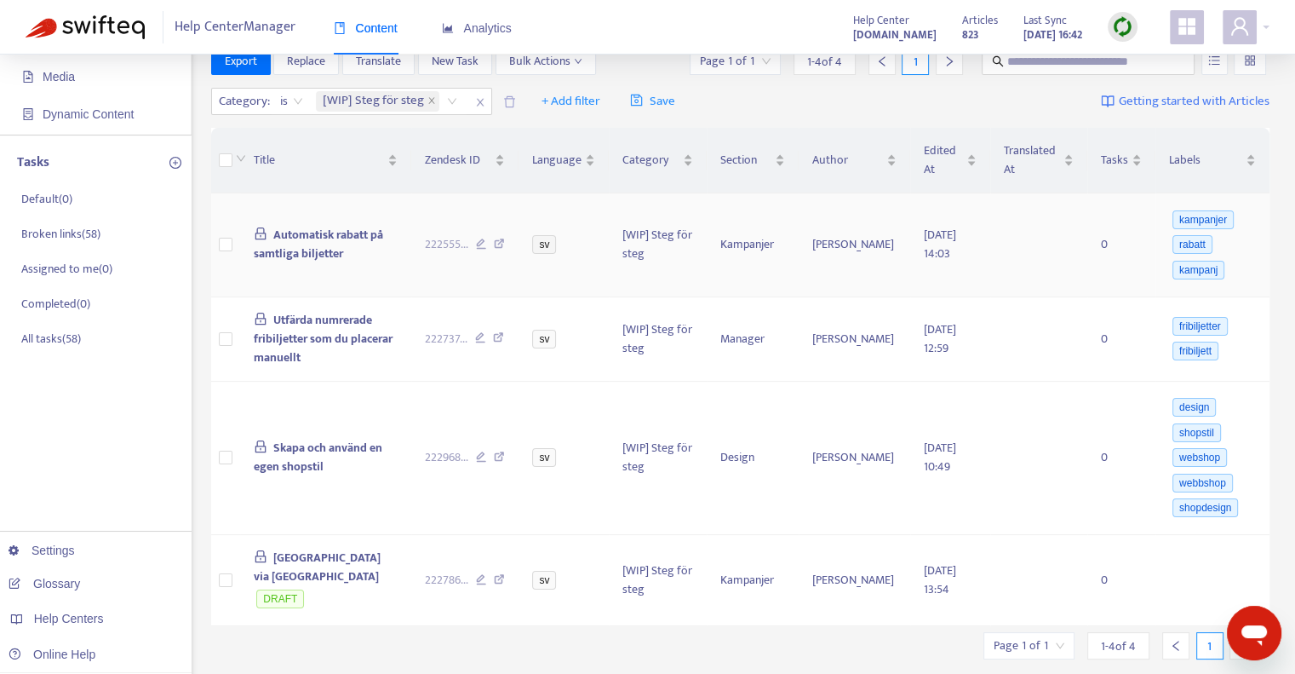
click at [323, 244] on span "Automatisk rabatt på samtliga biljetter" at bounding box center [319, 244] width 130 height 38
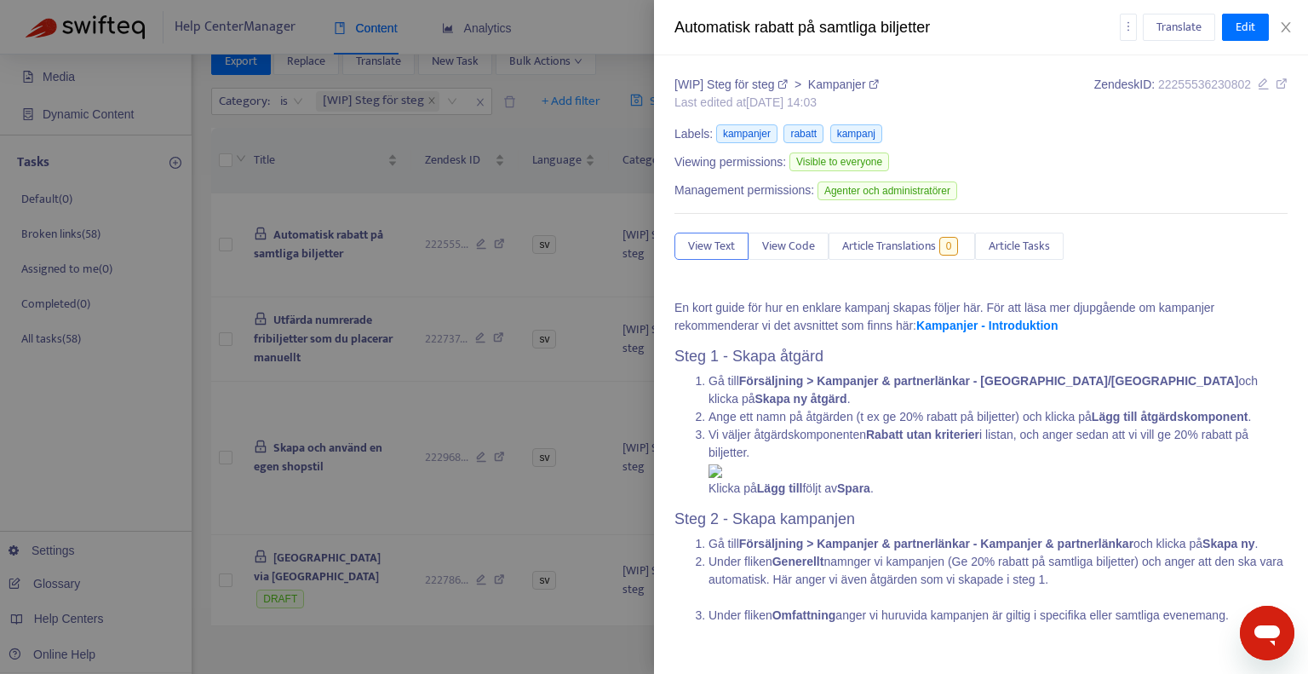
scroll to position [0, 0]
click at [319, 337] on div at bounding box center [654, 337] width 1308 height 674
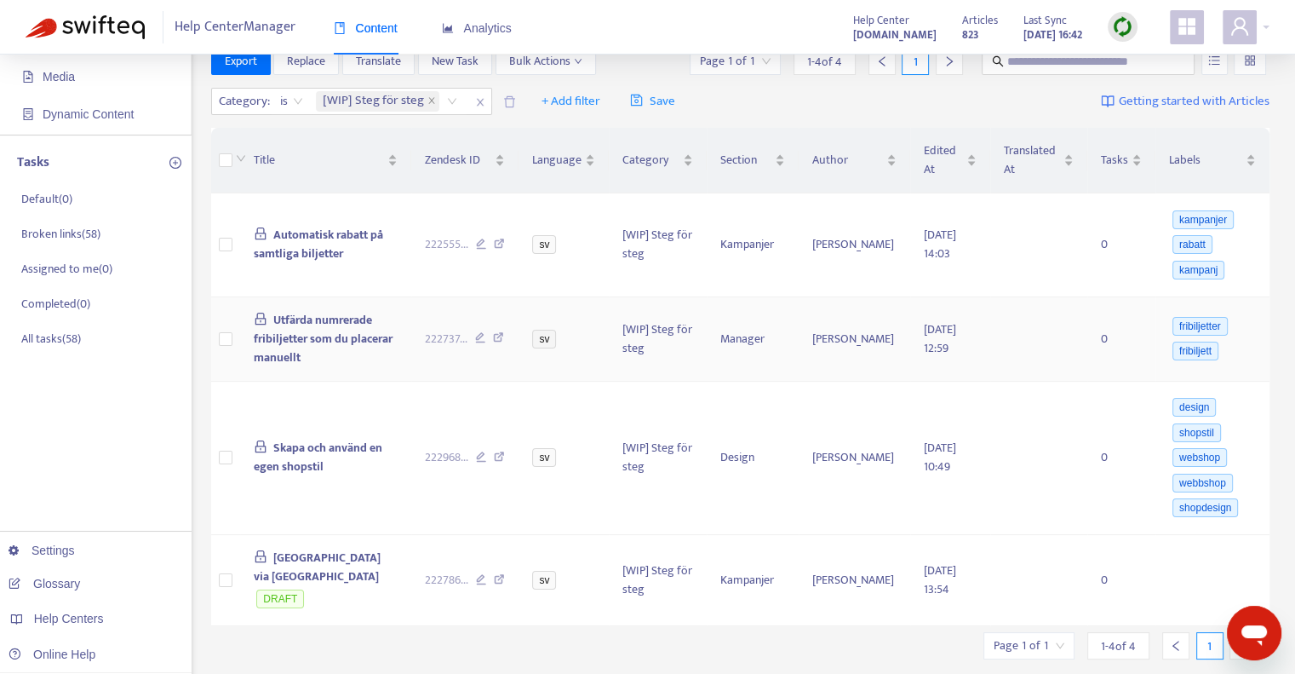
click at [312, 330] on span "Utfärda numrerade fribiljetter som du placerar manuellt" at bounding box center [323, 338] width 139 height 57
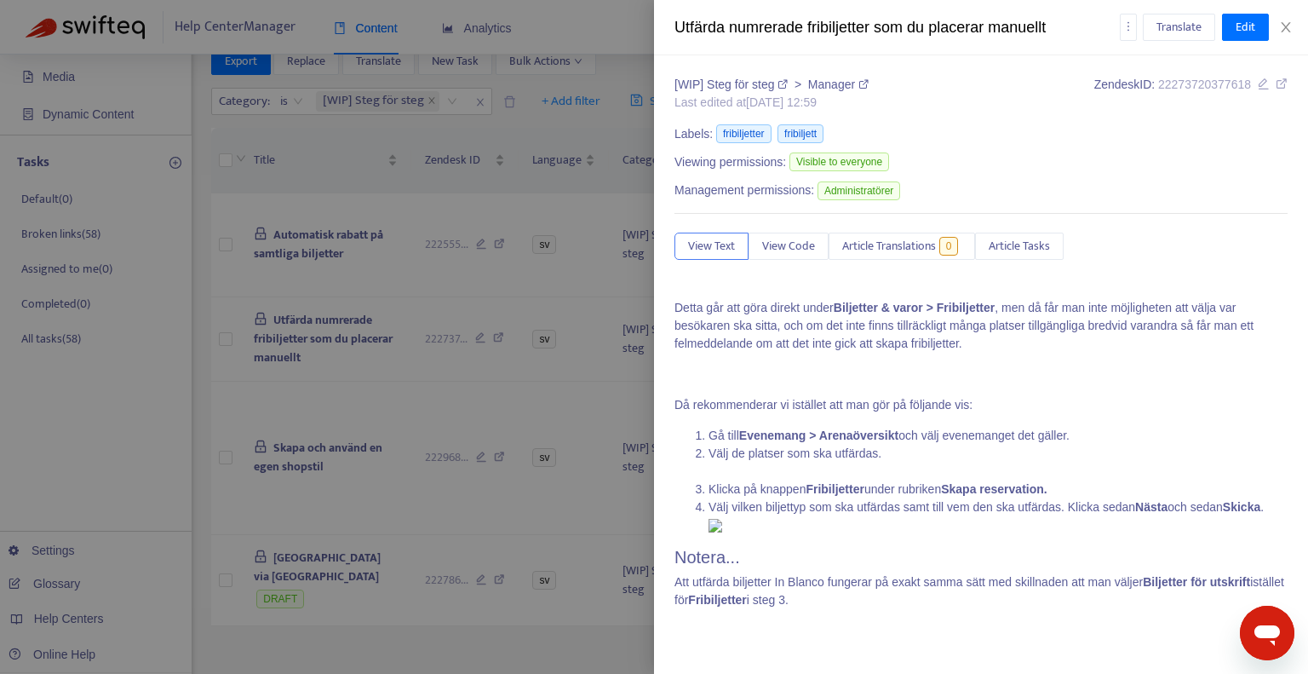
click at [310, 452] on div at bounding box center [654, 337] width 1308 height 674
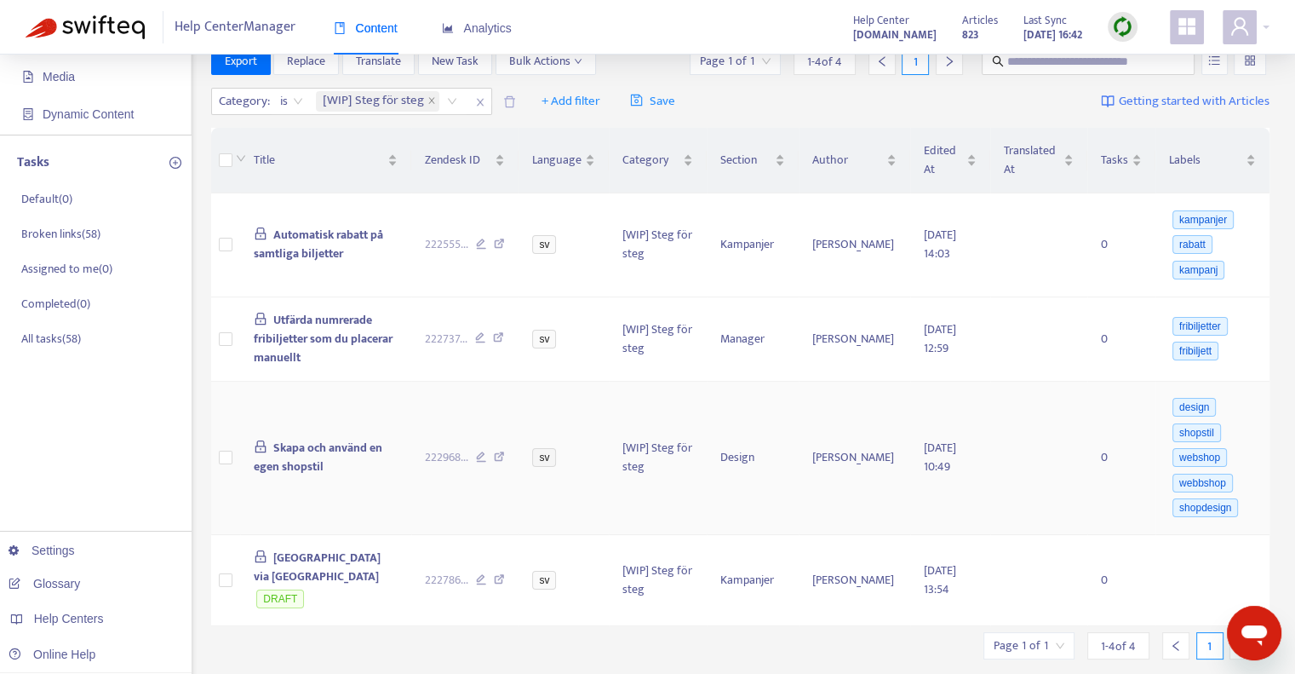
click at [301, 451] on span "Skapa och använd en egen shopstil" at bounding box center [318, 457] width 129 height 38
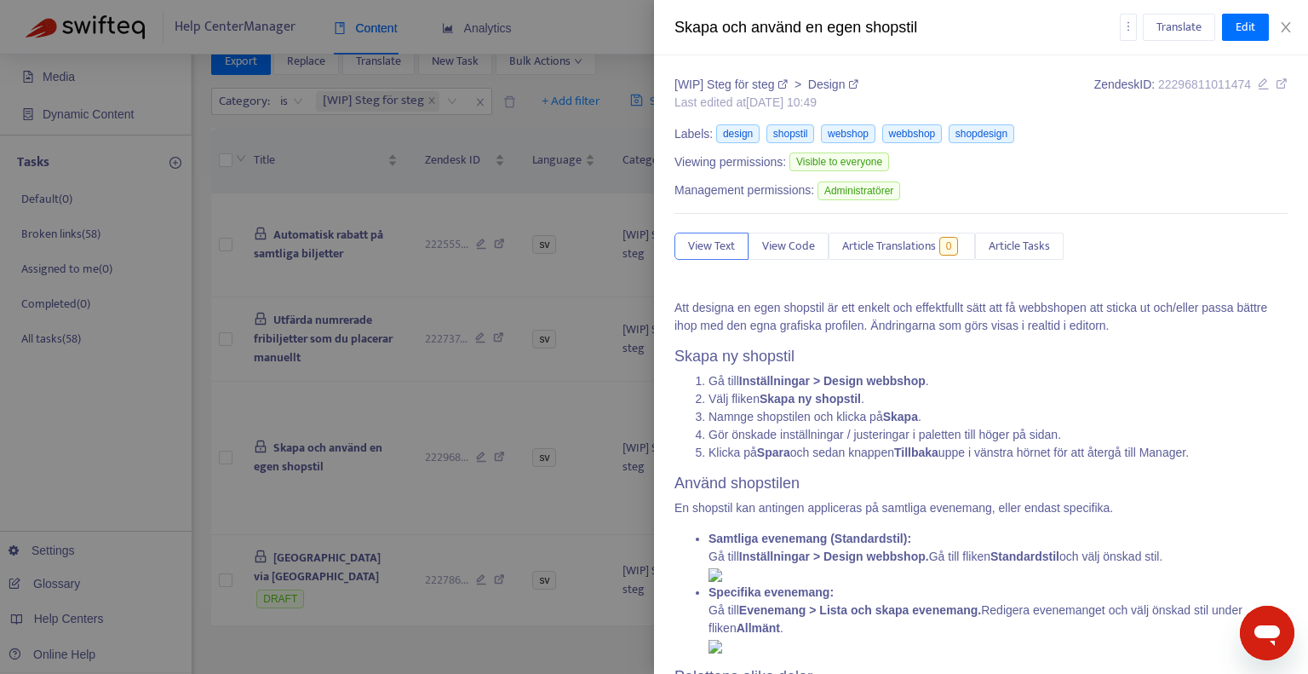
click at [530, 132] on div at bounding box center [654, 337] width 1308 height 674
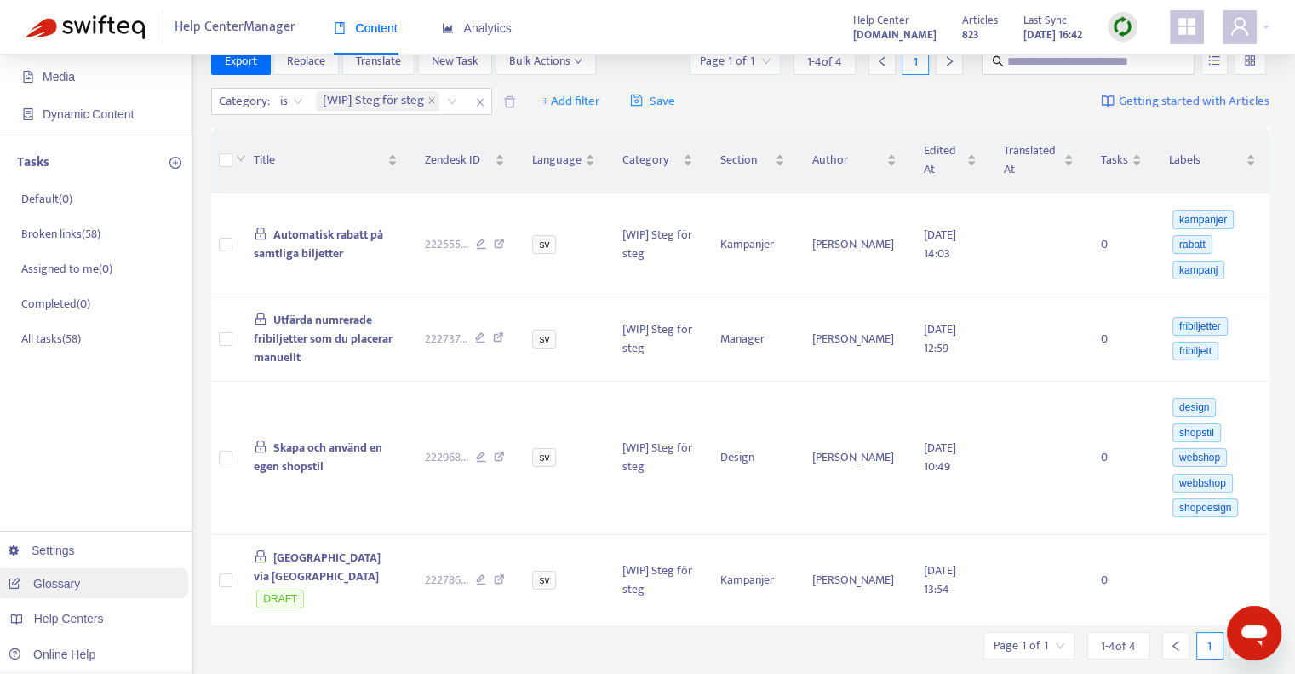
click at [77, 586] on link "Glossary" at bounding box center [45, 584] width 72 height 14
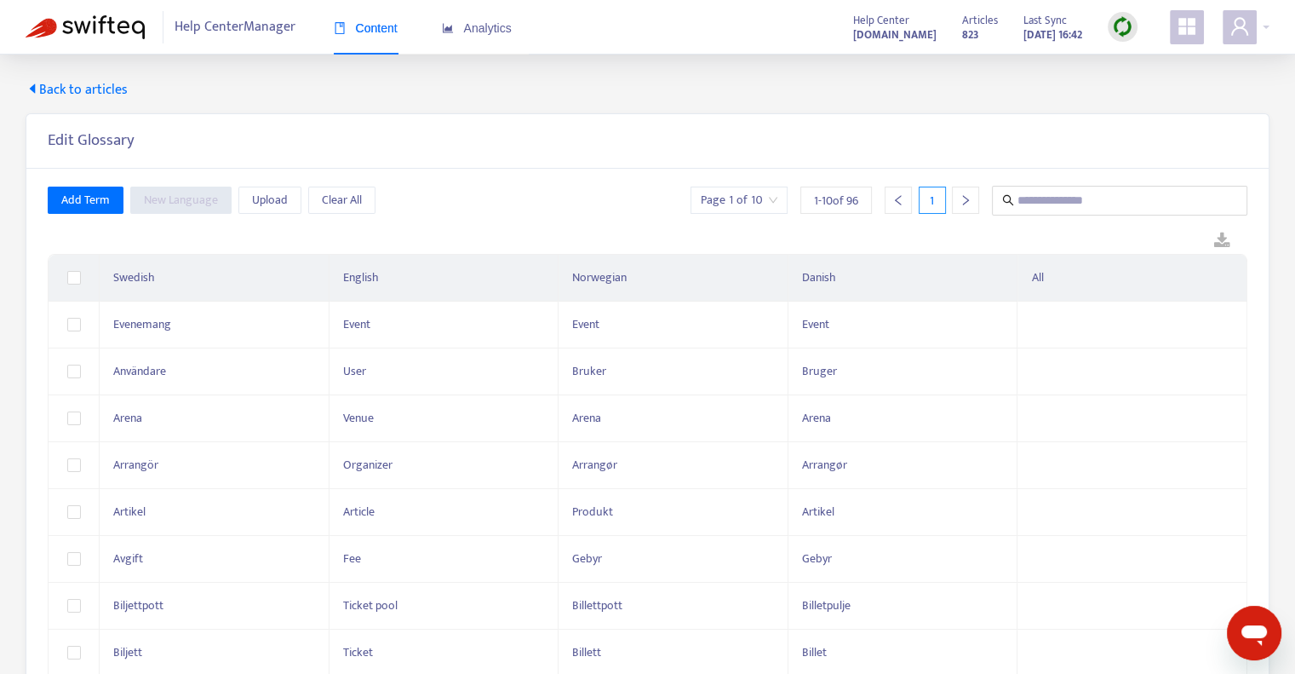
click at [753, 204] on input "search" at bounding box center [739, 200] width 77 height 26
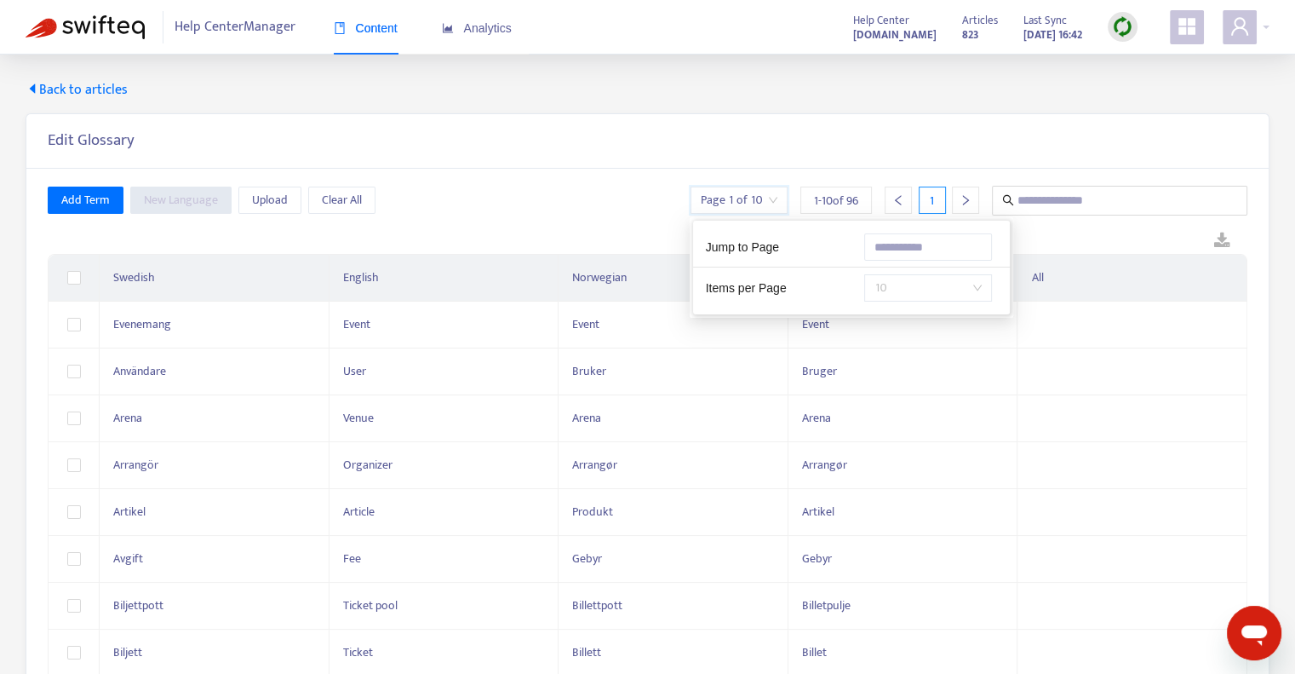
click at [918, 289] on span "10" at bounding box center [928, 288] width 107 height 26
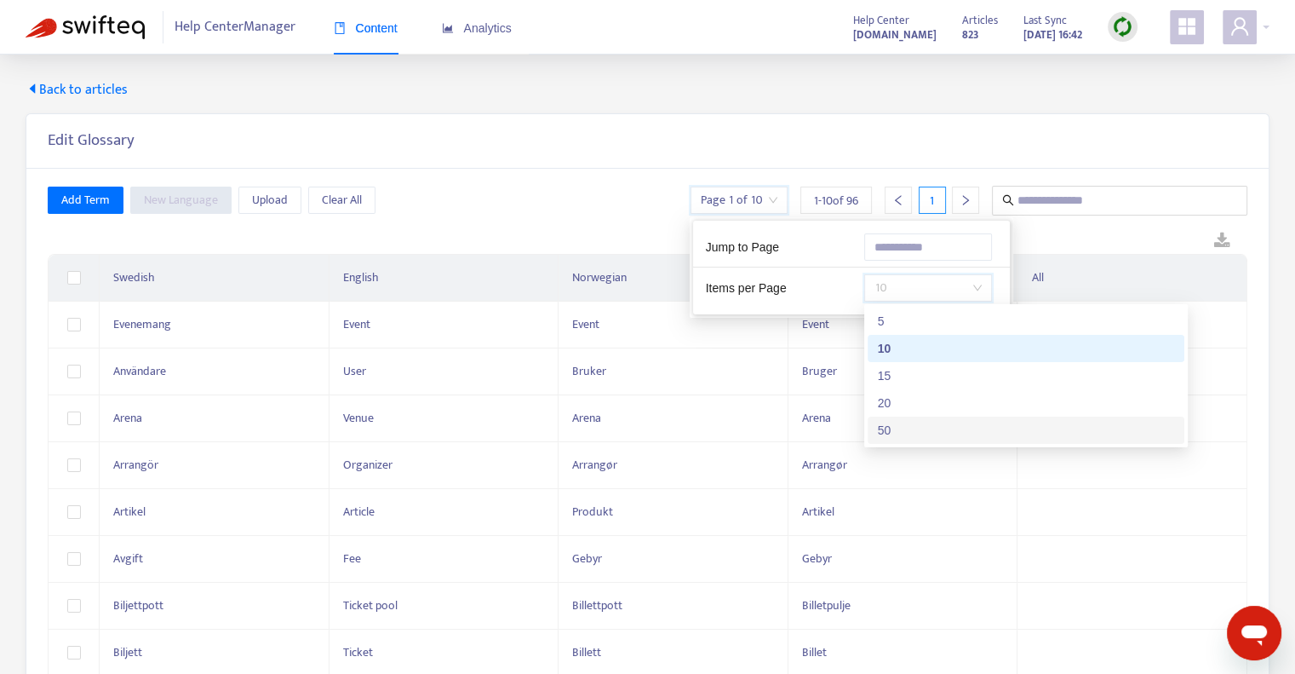
click at [938, 430] on div "50" at bounding box center [1026, 430] width 296 height 19
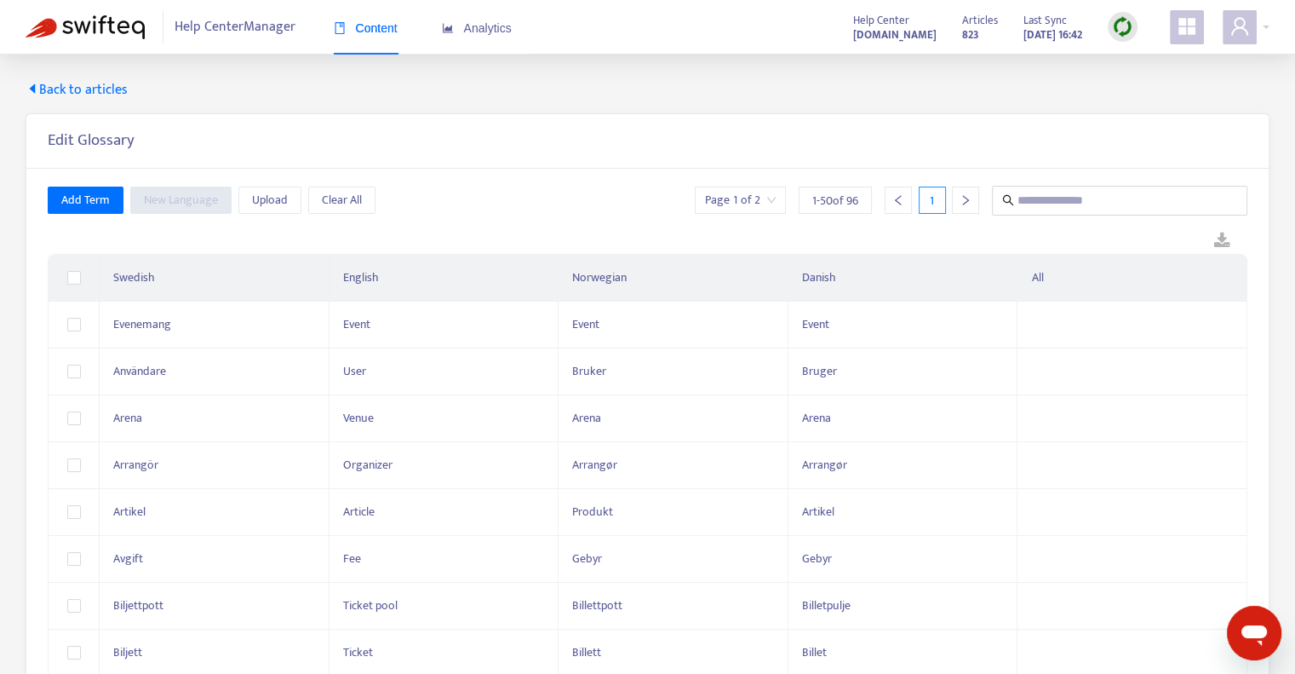
click at [703, 158] on div "Edit Glossary" at bounding box center [647, 141] width 1242 height 55
click at [45, 92] on span "Back to articles" at bounding box center [77, 90] width 102 height 20
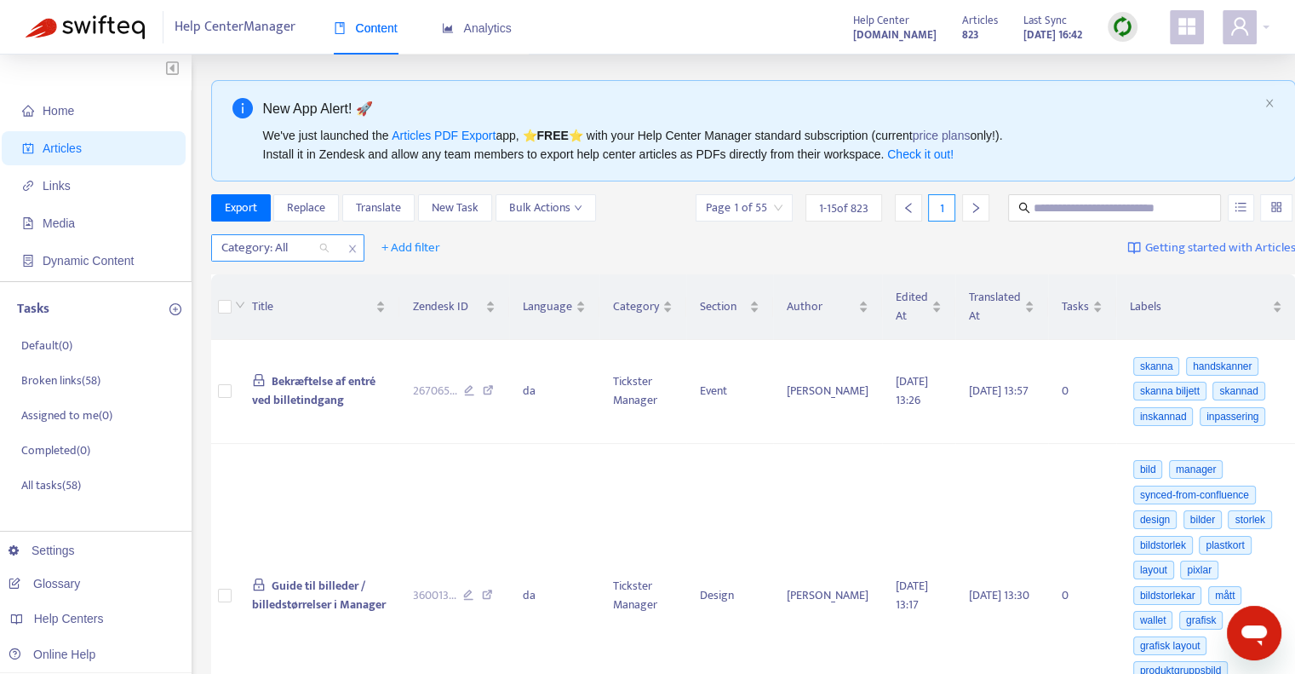
click at [322, 246] on div "Category: All" at bounding box center [275, 248] width 127 height 26
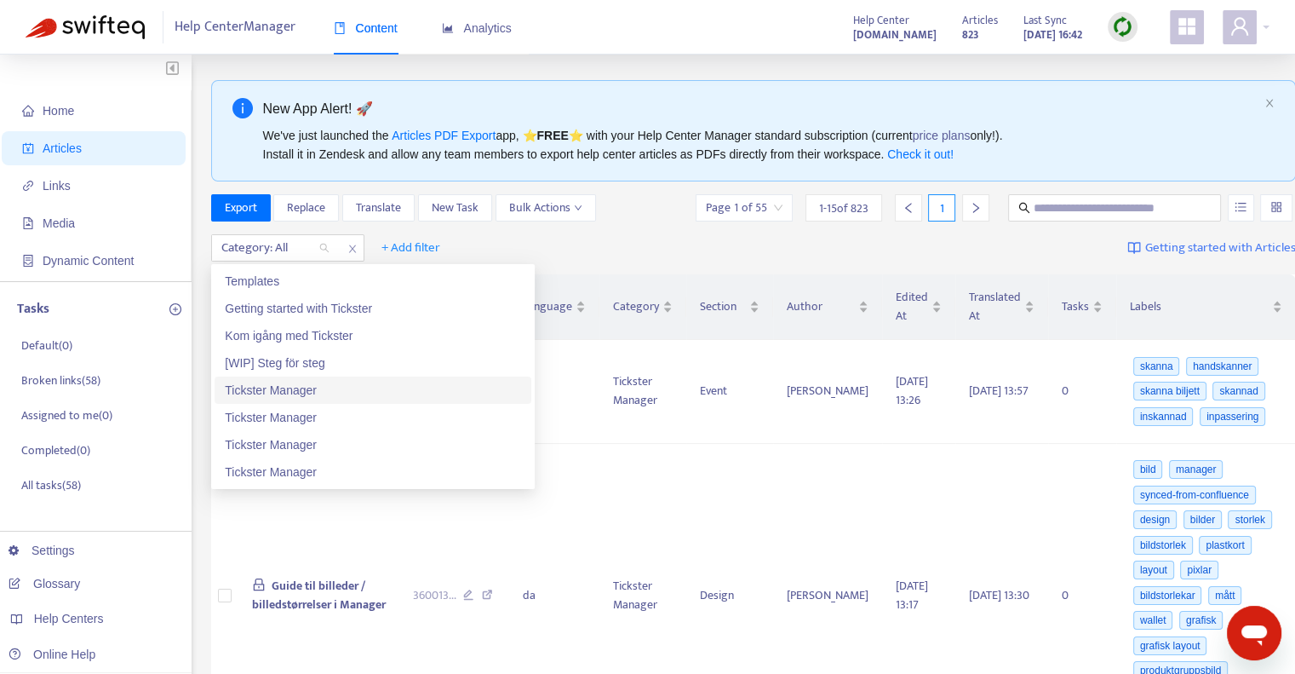
click at [294, 387] on div "Tickster Manager" at bounding box center [373, 390] width 296 height 19
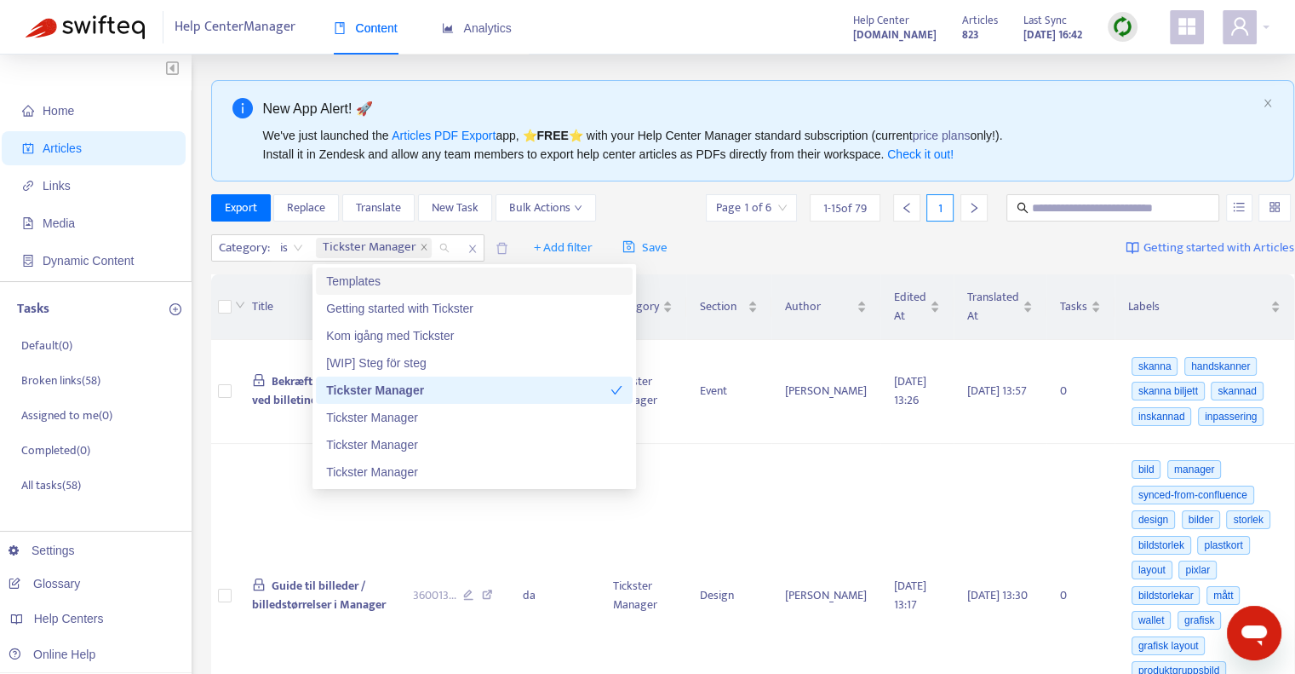
click at [720, 255] on div "Category : is Tickster Manager + Add filter Save Getting started with Articles" at bounding box center [752, 248] width 1083 height 40
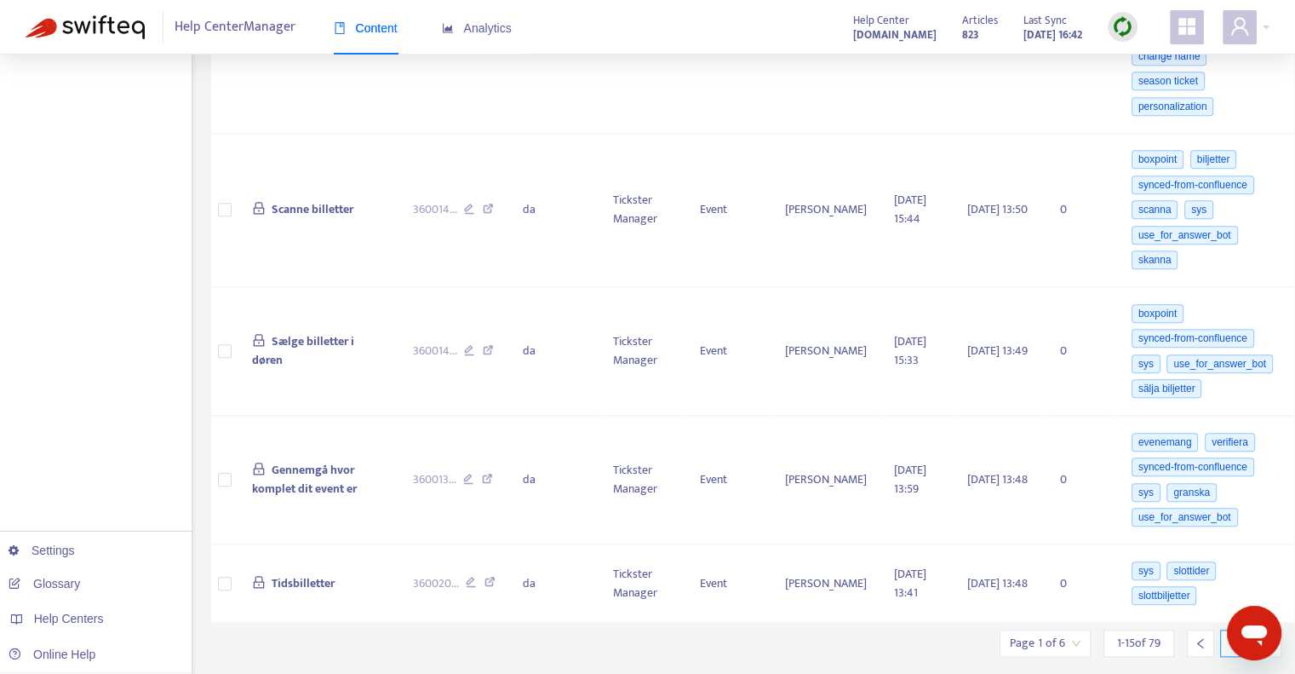
scroll to position [1842, 0]
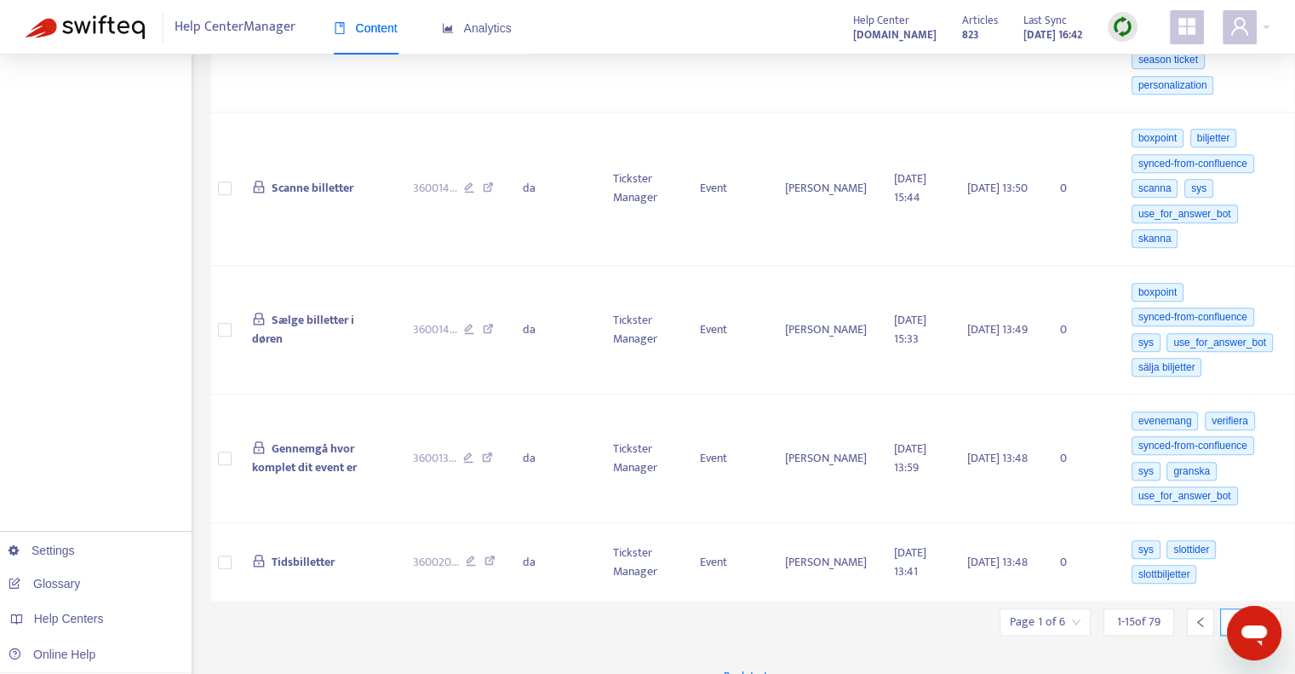
click at [1036, 609] on input "search" at bounding box center [1045, 622] width 71 height 26
click at [990, 554] on span "15" at bounding box center [979, 552] width 107 height 26
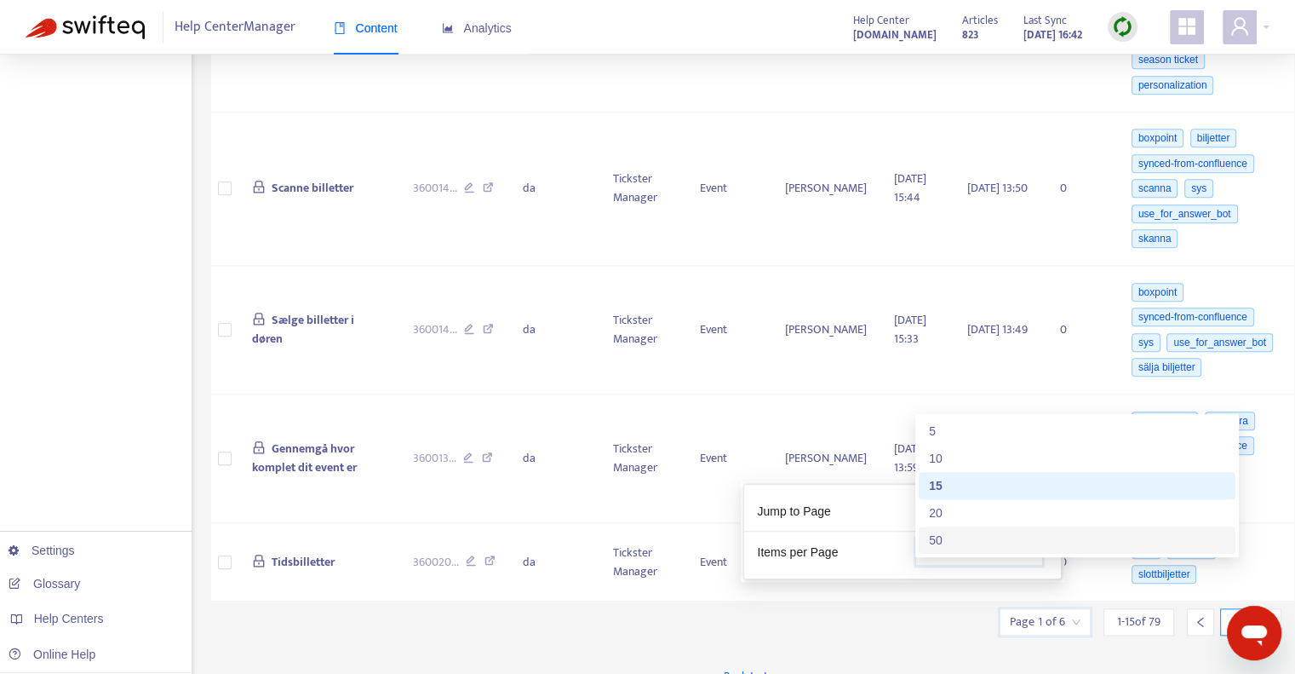
click at [966, 531] on div "50" at bounding box center [1077, 540] width 296 height 19
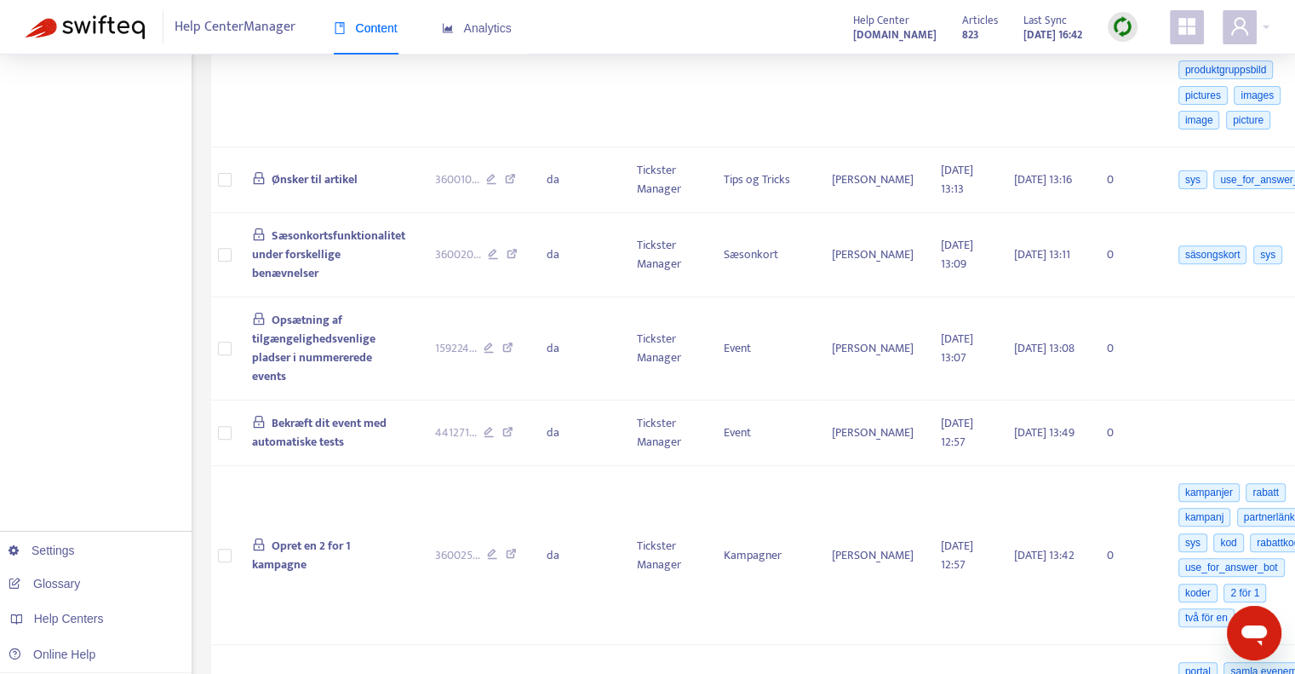
scroll to position [0, 0]
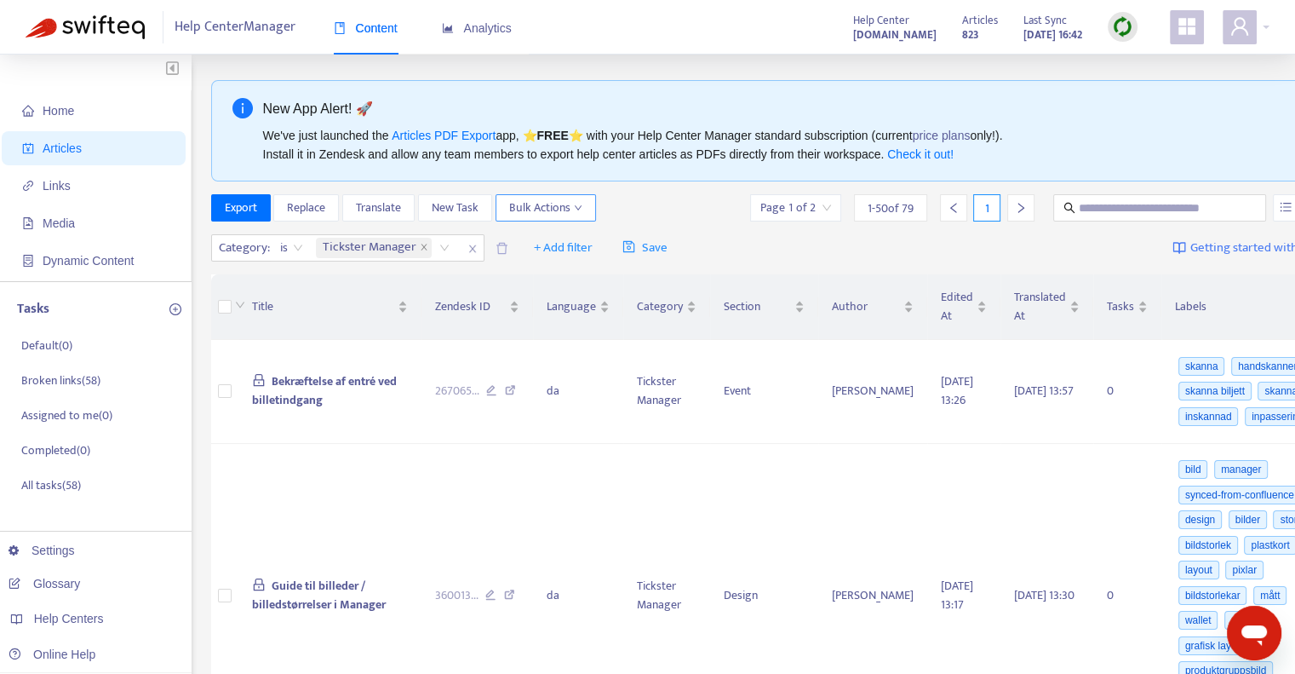
click at [582, 207] on button "Bulk Actions" at bounding box center [546, 207] width 100 height 27
click at [631, 201] on div "Export Replace Translate New Task Bulk Actions Page 1 of 2 1 - 50 of 79 1" at bounding box center [776, 207] width 1130 height 27
click at [634, 210] on div "Export Replace Translate New Task Bulk Actions Page 1 of 2 1 - 50 of 79 1" at bounding box center [776, 207] width 1130 height 27
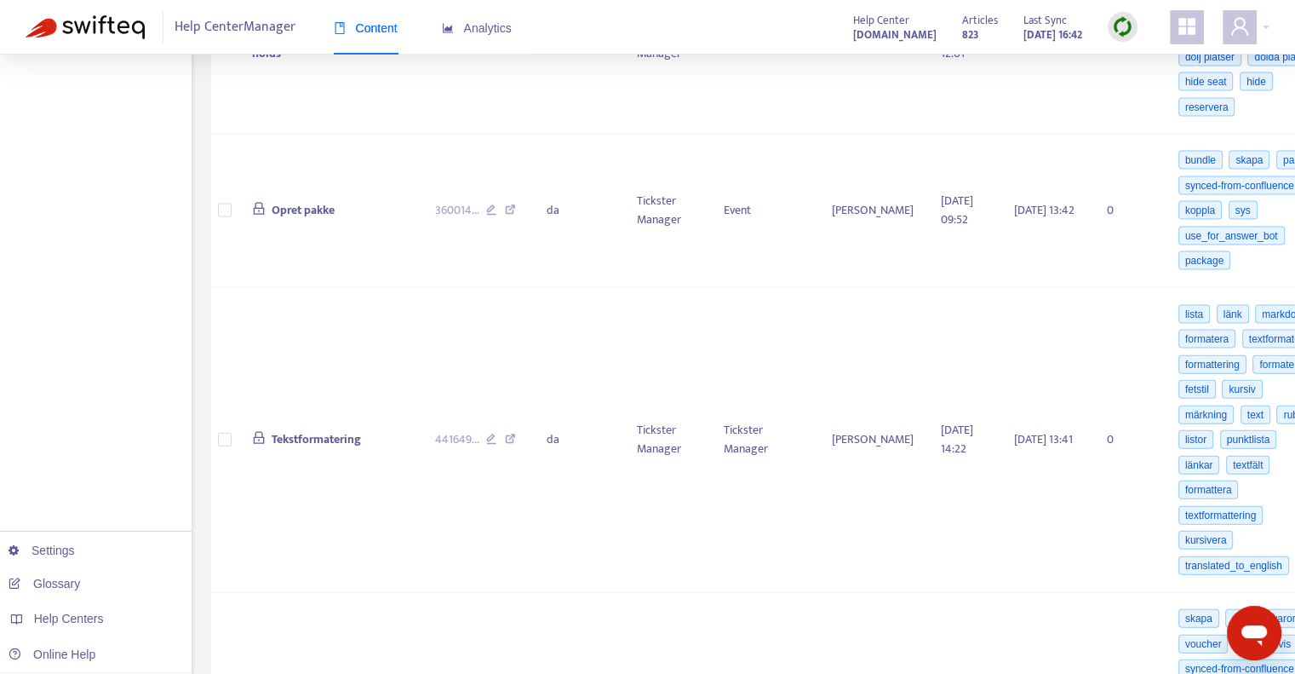
scroll to position [4003, 0]
